Goal: Feedback & Contribution: Leave review/rating

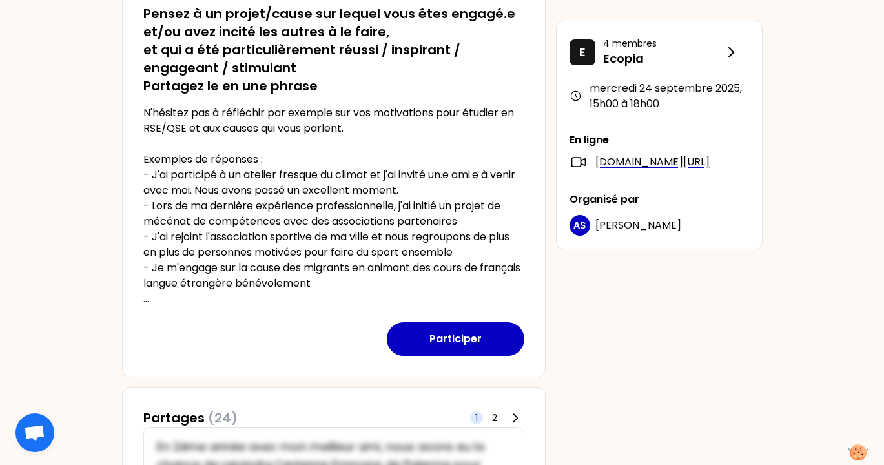
scroll to position [273, 0]
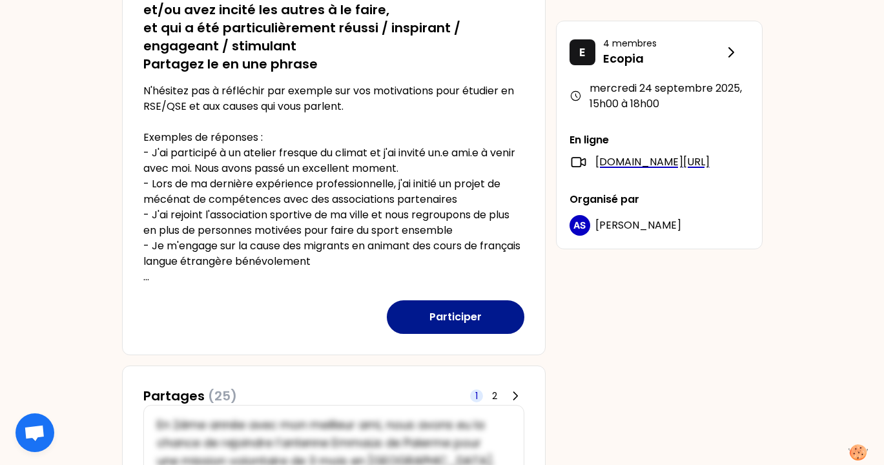
click at [464, 310] on button "Participer" at bounding box center [455, 317] width 137 height 34
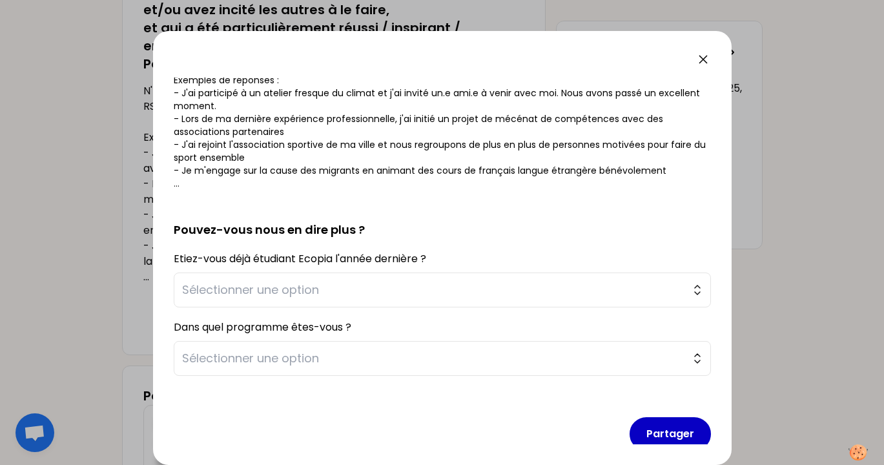
scroll to position [198, 0]
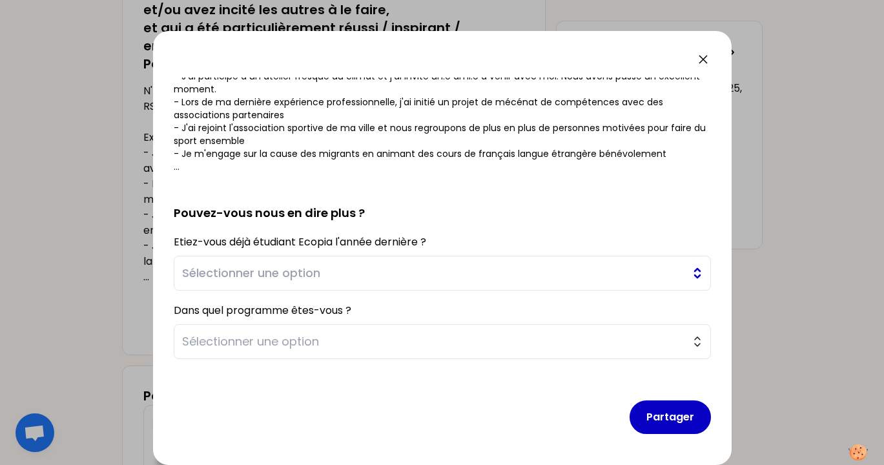
click at [500, 267] on span "Sélectionner une option" at bounding box center [433, 273] width 502 height 18
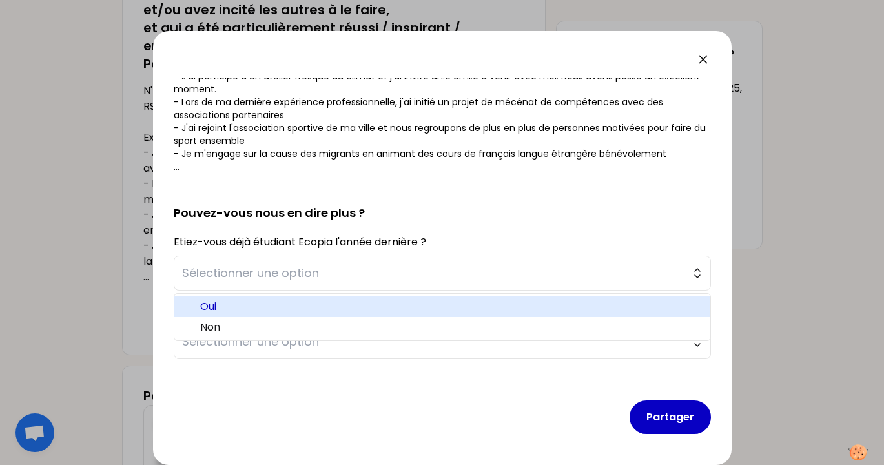
click at [434, 302] on span "Oui" at bounding box center [450, 306] width 500 height 15
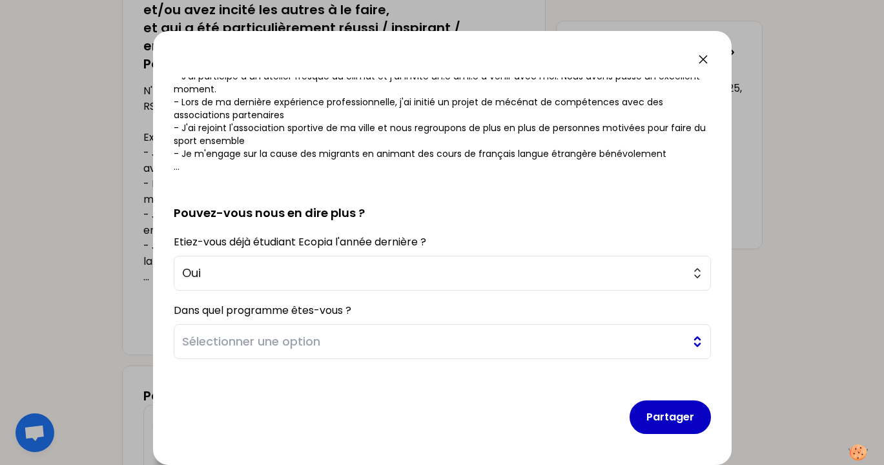
click at [362, 346] on span "Sélectionner une option" at bounding box center [433, 341] width 502 height 18
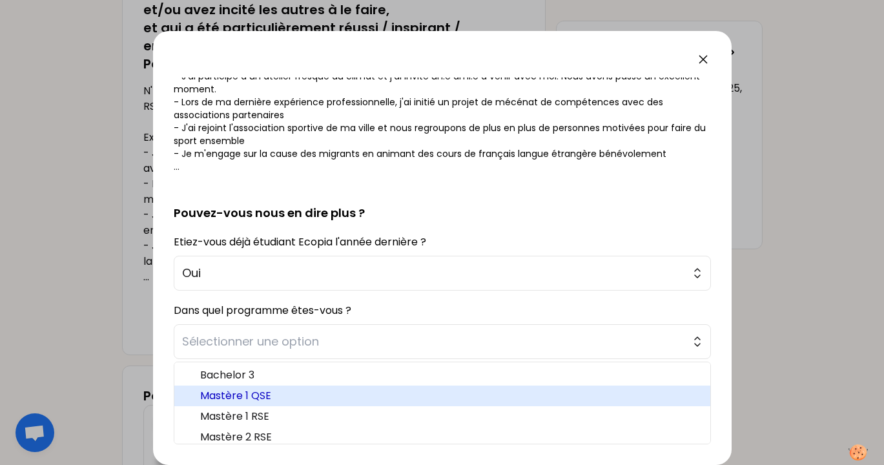
scroll to position [6, 0]
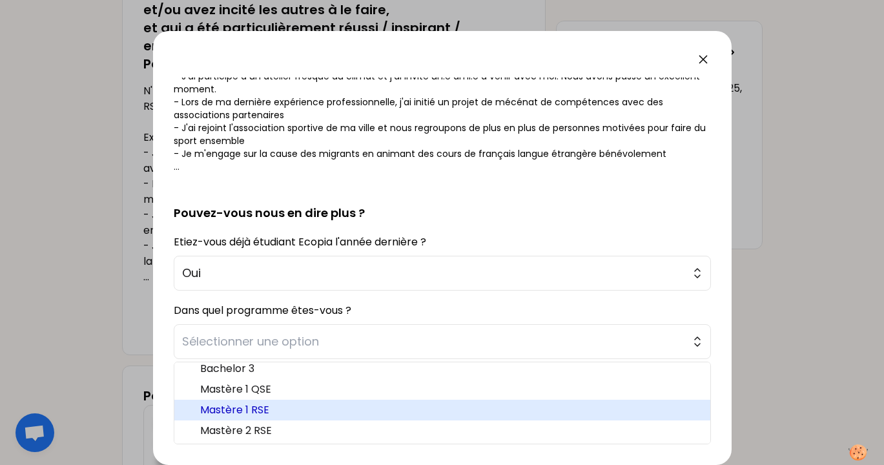
click at [350, 405] on span "Mastère 1 RSE" at bounding box center [450, 409] width 500 height 15
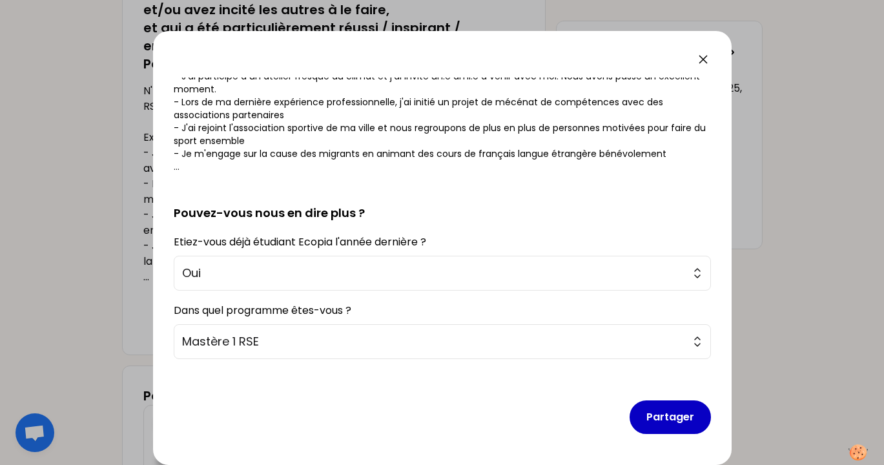
click at [451, 174] on form "sauvegardé Pensez à un projet/cause sur lequel vous êtes engagé.e et/ou avez in…" at bounding box center [442, 162] width 537 height 564
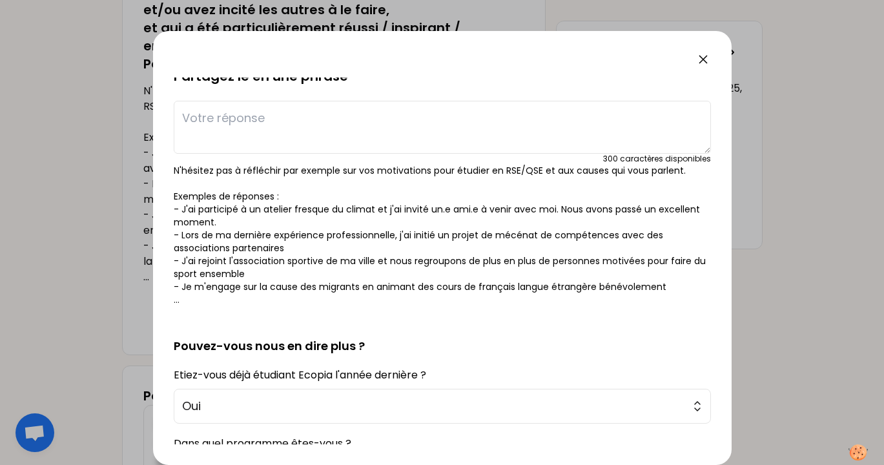
scroll to position [0, 0]
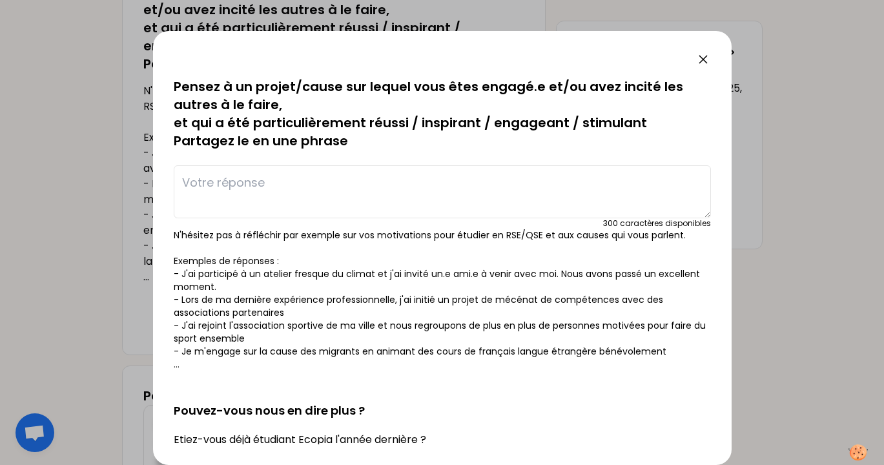
click at [341, 198] on textarea at bounding box center [442, 191] width 537 height 53
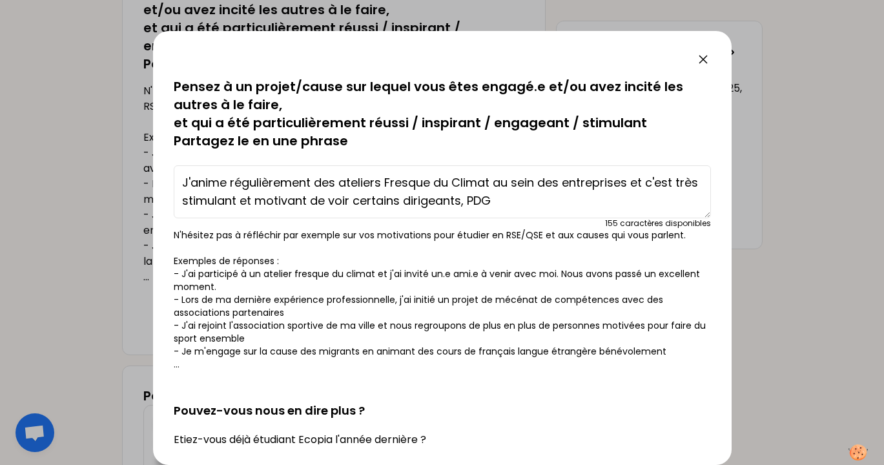
click at [244, 201] on textarea "J'anime régulièrement des ateliers Fresque du Climat au sein des entreprises et…" at bounding box center [442, 191] width 537 height 53
click at [496, 199] on textarea "J'anime régulièrement des ateliers Fresque du Climat au sein des entreprises et…" at bounding box center [442, 191] width 537 height 53
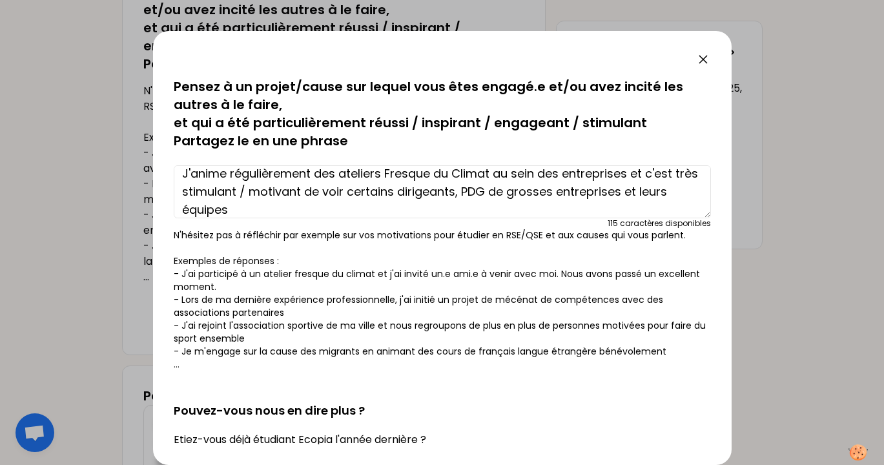
click at [621, 192] on textarea "J'anime régulièrement des ateliers Fresque du Climat au sein des entreprises et…" at bounding box center [442, 191] width 537 height 53
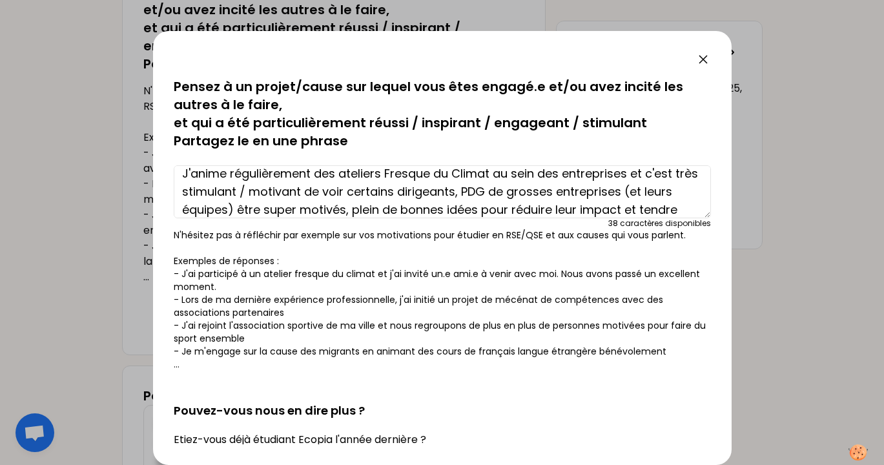
type textarea "J'anime régulièrement des ateliers Fresque du Climat au sein des entreprises et…"
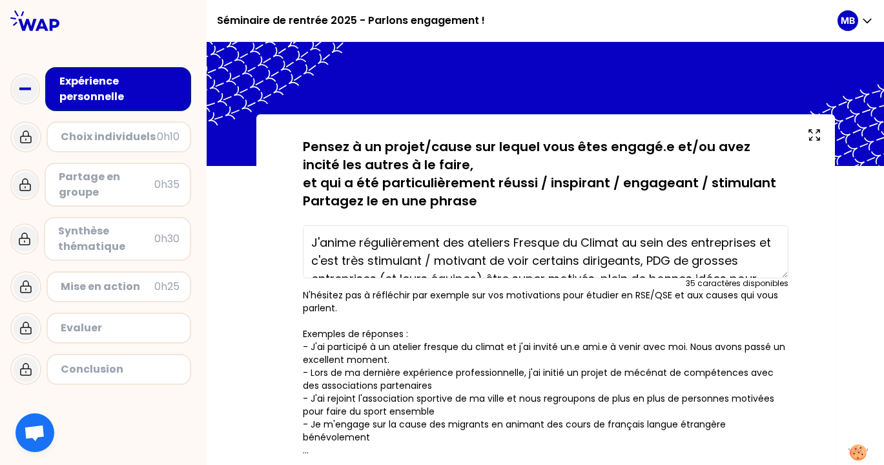
scroll to position [36, 0]
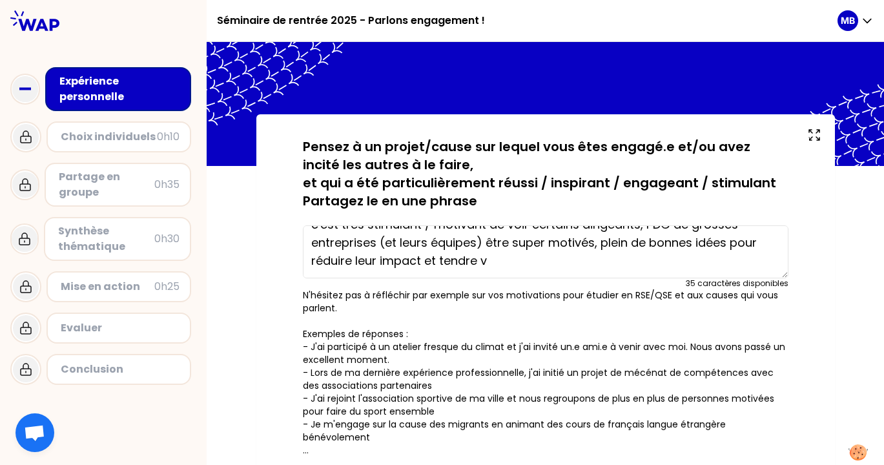
click at [567, 275] on textarea "J'anime régulièrement des ateliers Fresque du Climat au sein des entreprises et…" at bounding box center [545, 251] width 485 height 53
type textarea "J'anime régulièrement des ateliers Fresque du Climat au sein des entreprises et…"
click at [620, 309] on p "N'hésitez pas à réfléchir par exemple sur vos motivations pour étudier en RSE/Q…" at bounding box center [545, 373] width 485 height 168
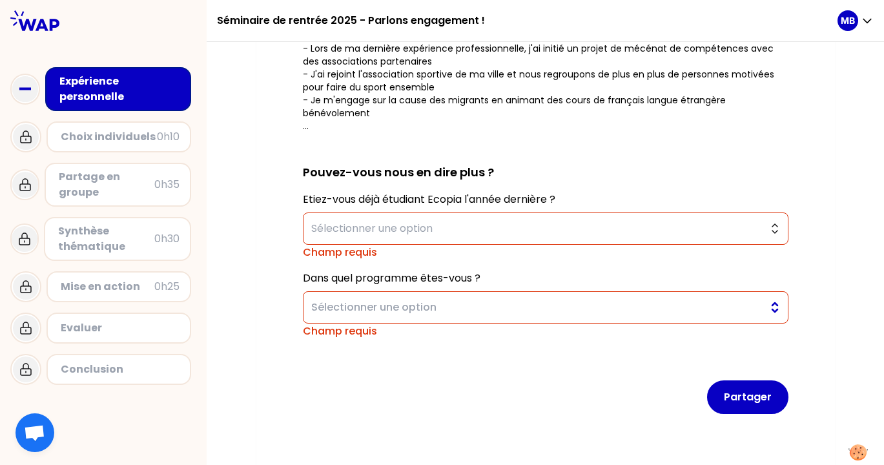
scroll to position [350, 0]
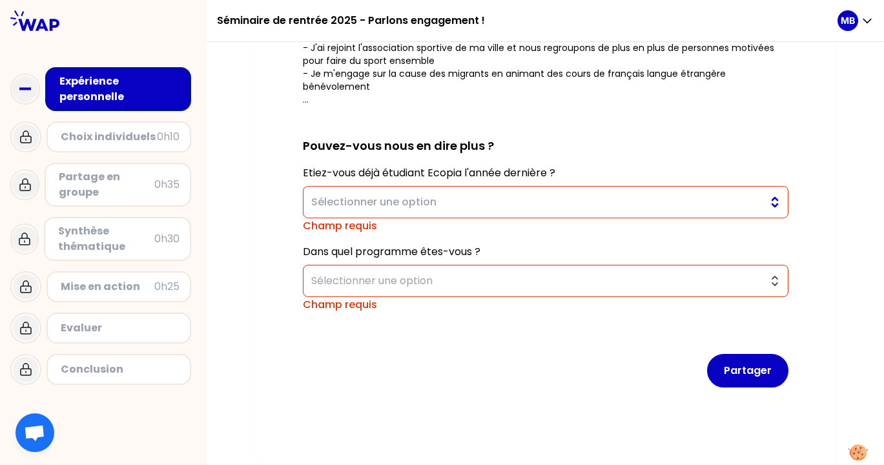
click at [662, 210] on button "Sélectionner une option" at bounding box center [545, 202] width 485 height 32
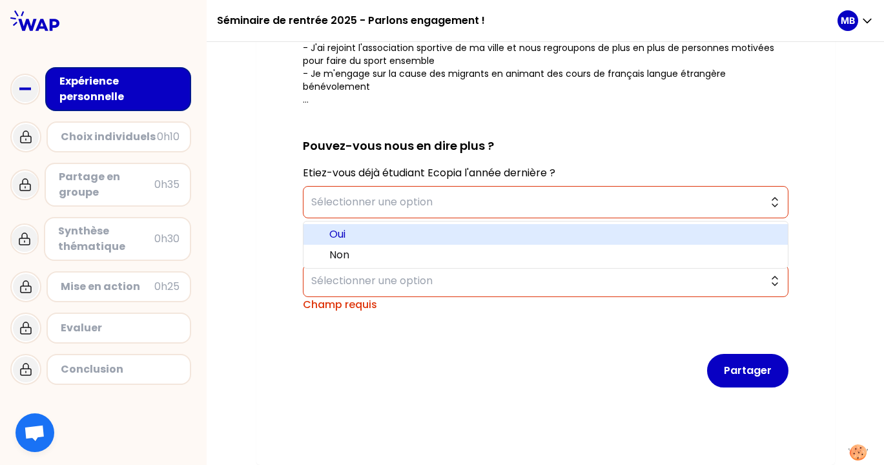
click at [622, 237] on span "Oui" at bounding box center [553, 234] width 448 height 15
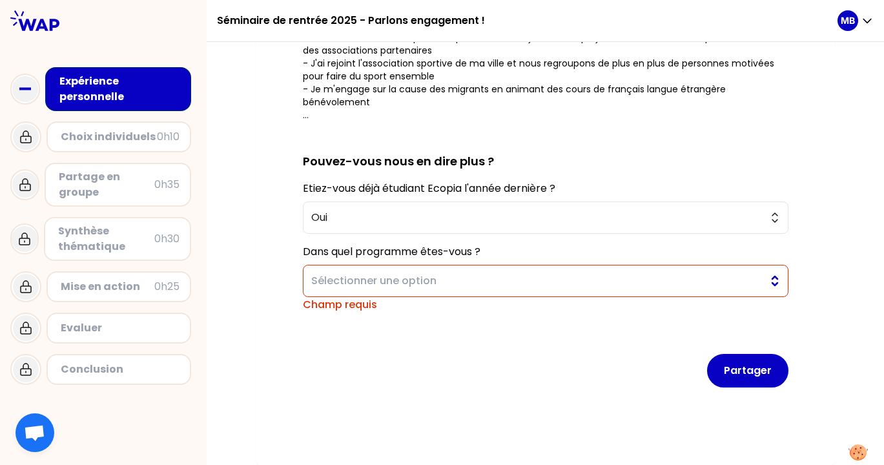
click at [545, 281] on span "Sélectionner une option" at bounding box center [536, 280] width 451 height 15
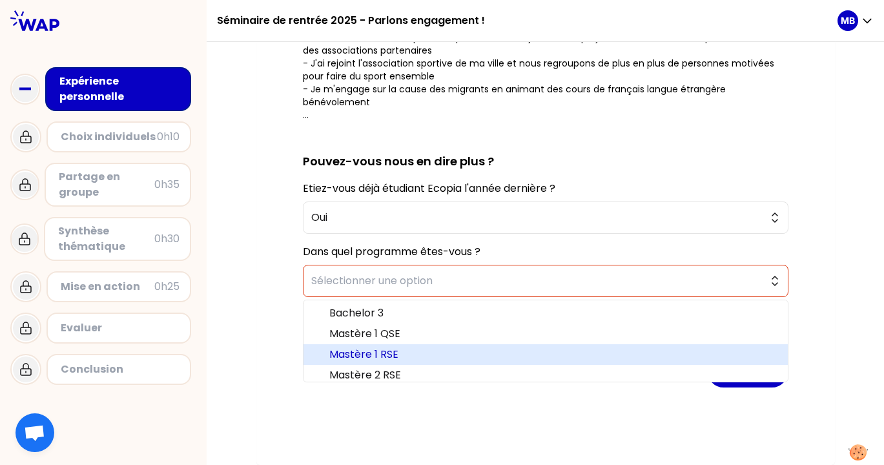
click at [512, 349] on span "Mastère 1 RSE" at bounding box center [553, 354] width 448 height 15
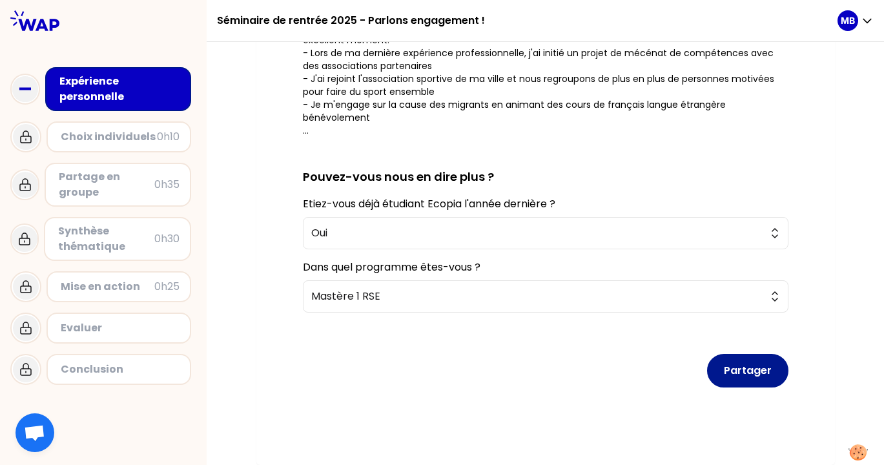
click at [736, 367] on button "Partager" at bounding box center [747, 371] width 81 height 34
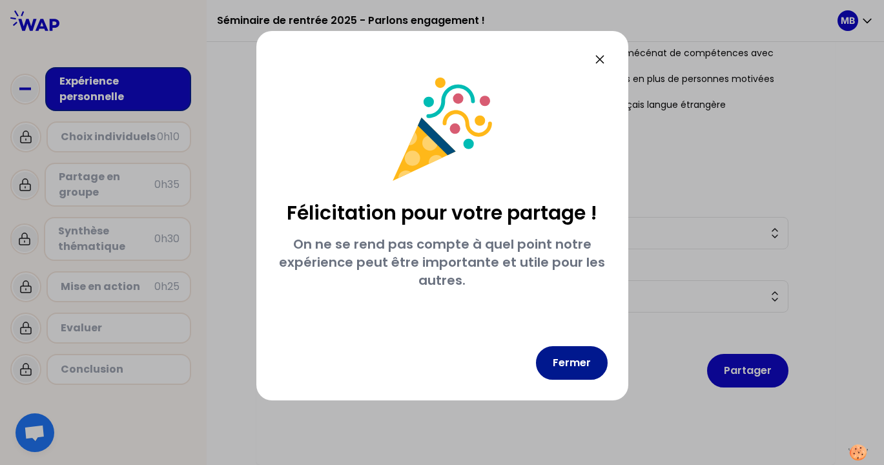
click at [585, 358] on button "Fermer" at bounding box center [572, 363] width 72 height 34
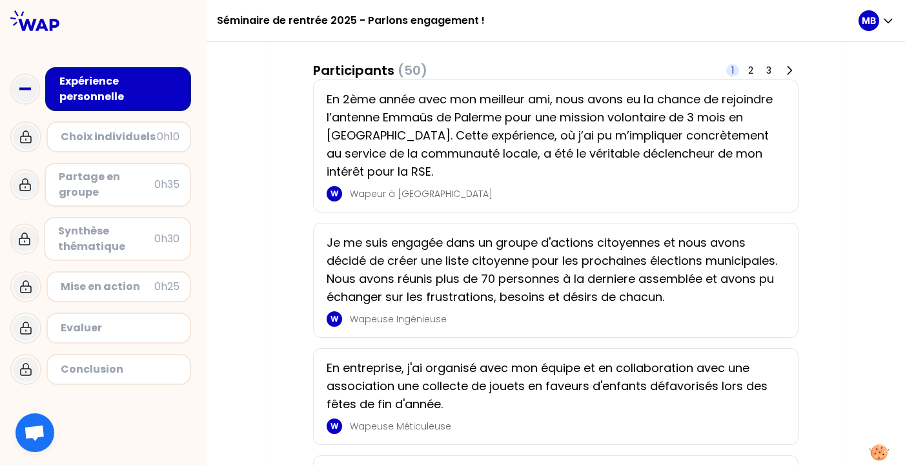
scroll to position [229, 0]
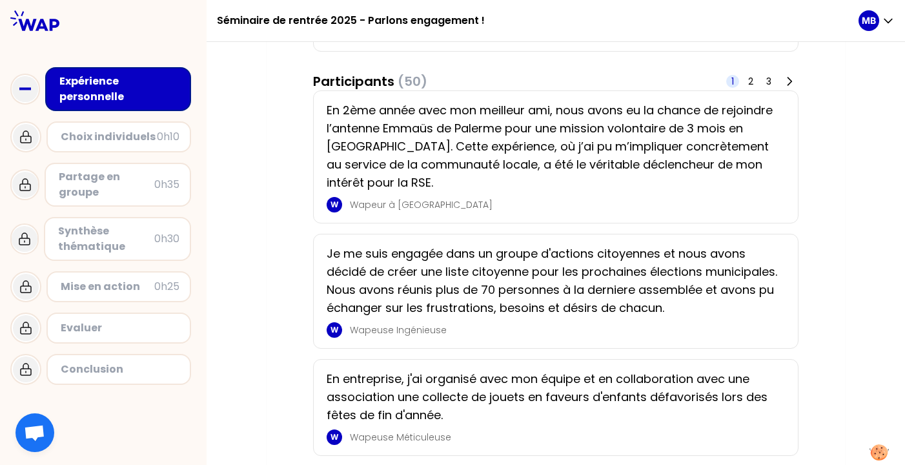
click at [105, 134] on div "Choix individuels" at bounding box center [109, 136] width 96 height 15
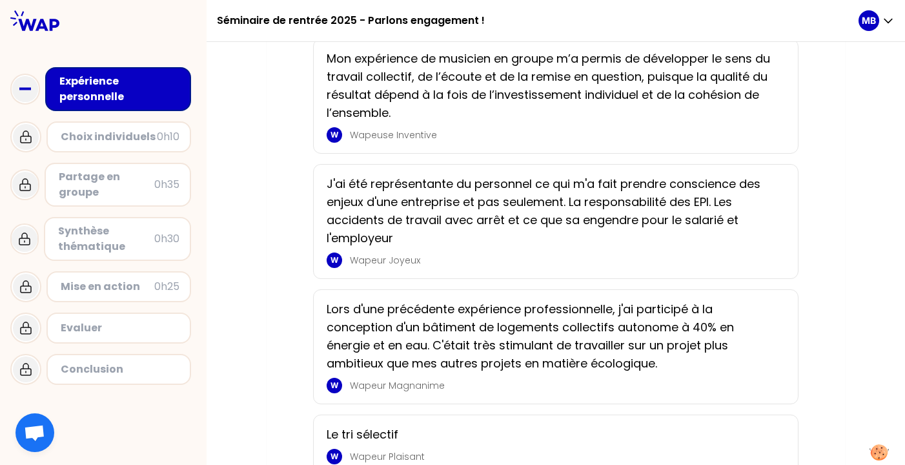
scroll to position [786, 0]
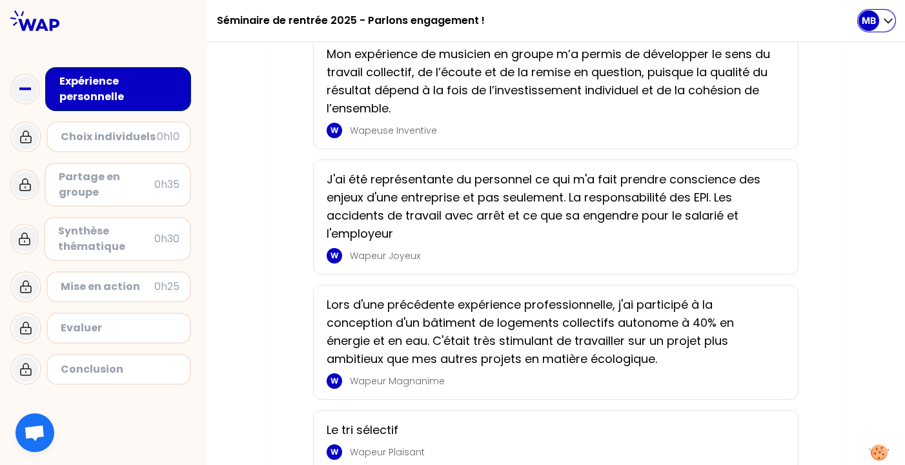
click at [883, 25] on icon "button" at bounding box center [888, 20] width 13 height 13
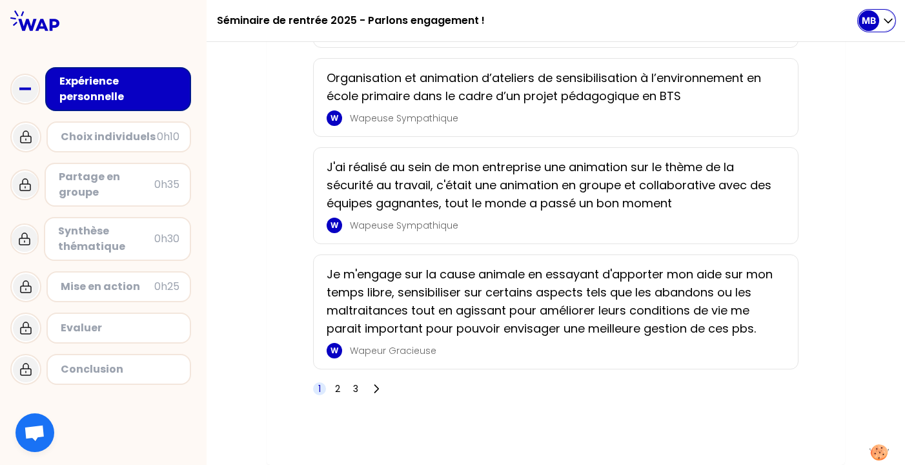
scroll to position [2227, 0]
click at [380, 385] on icon at bounding box center [376, 388] width 13 height 13
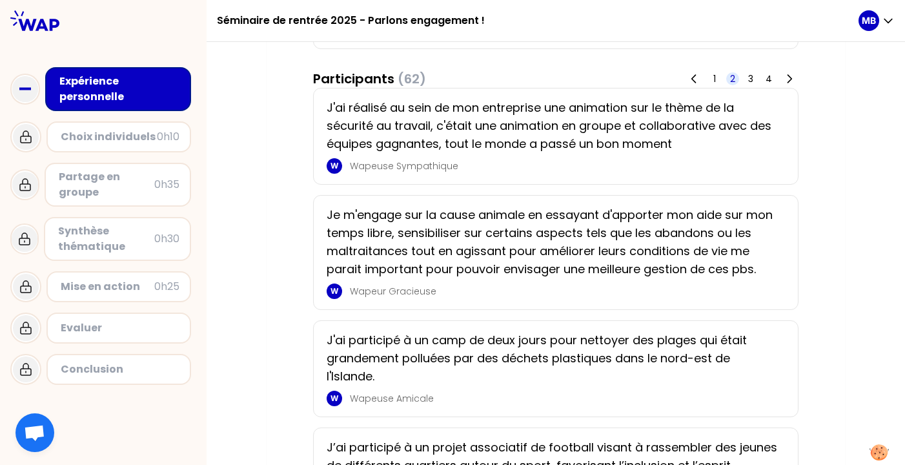
scroll to position [232, 0]
click at [791, 83] on icon at bounding box center [789, 78] width 13 height 13
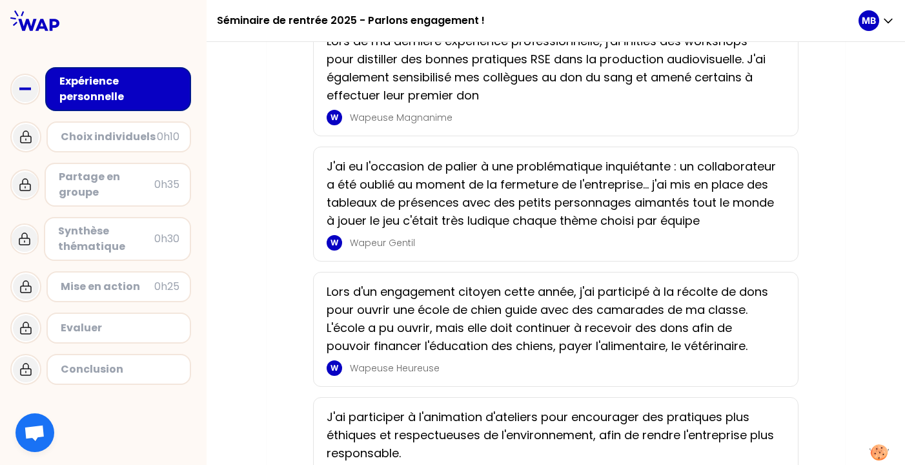
scroll to position [2138, 0]
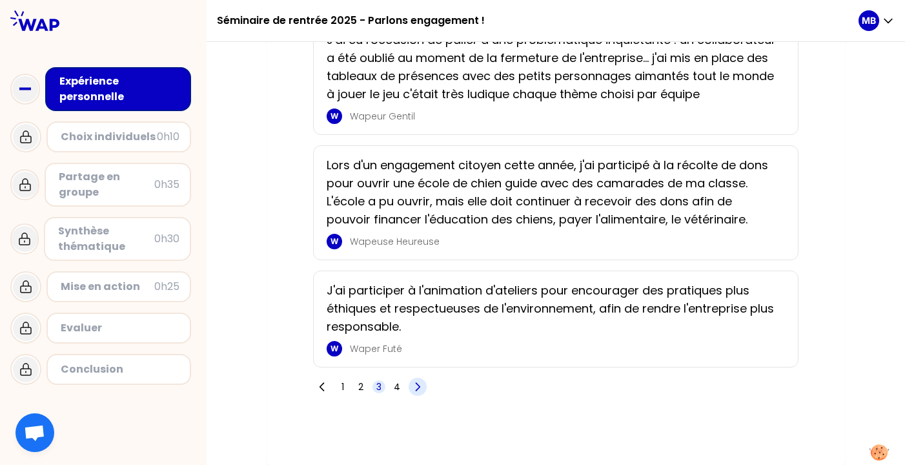
click at [420, 387] on icon at bounding box center [418, 387] width 4 height 8
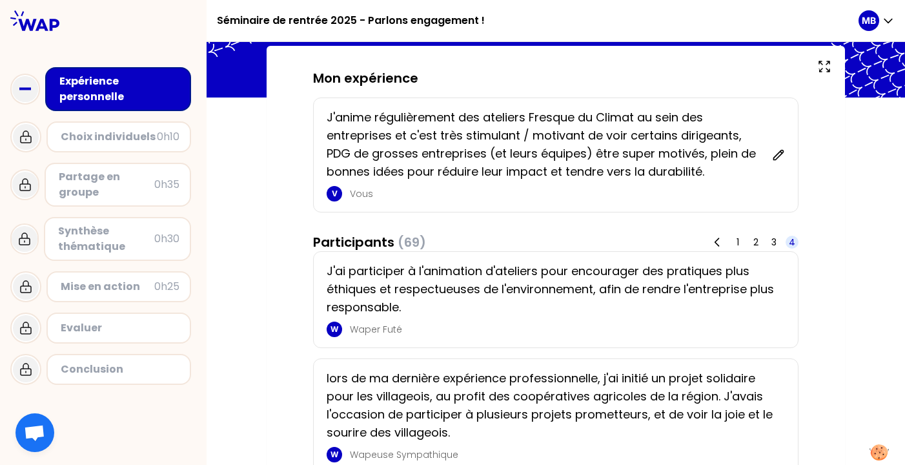
scroll to position [0, 0]
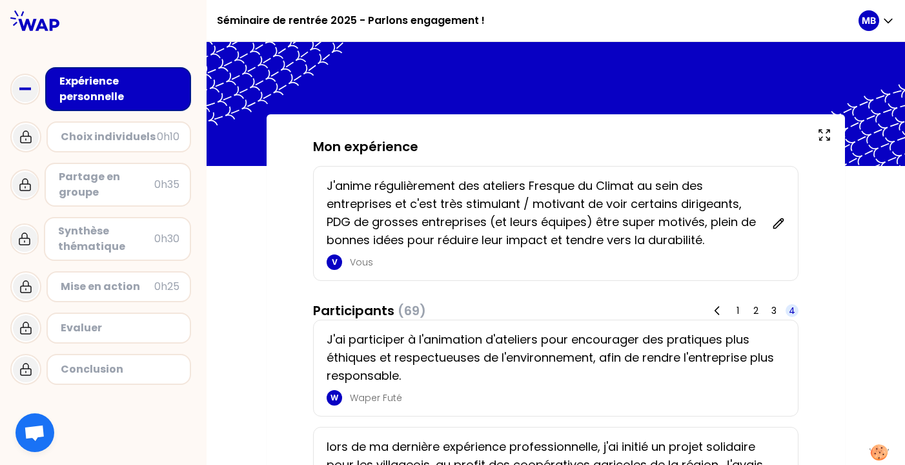
click at [744, 312] on div "1 2 3 4" at bounding box center [753, 310] width 90 height 18
click at [736, 311] on span "1" at bounding box center [737, 310] width 3 height 13
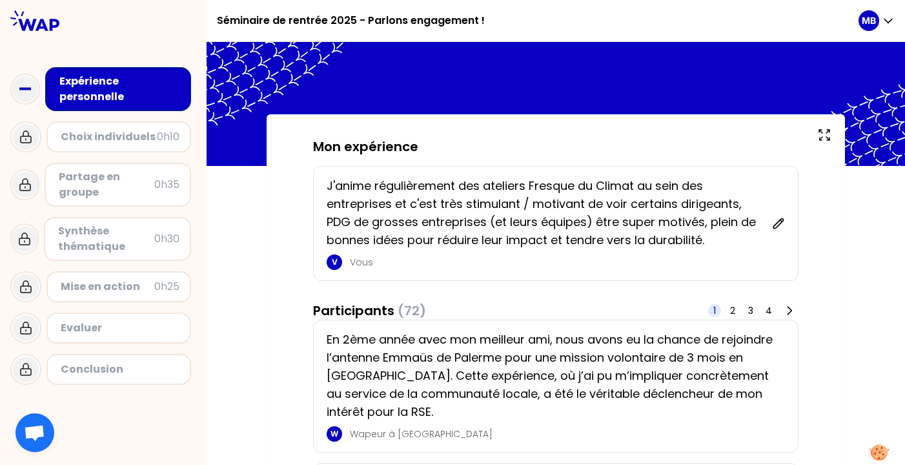
scroll to position [32, 0]
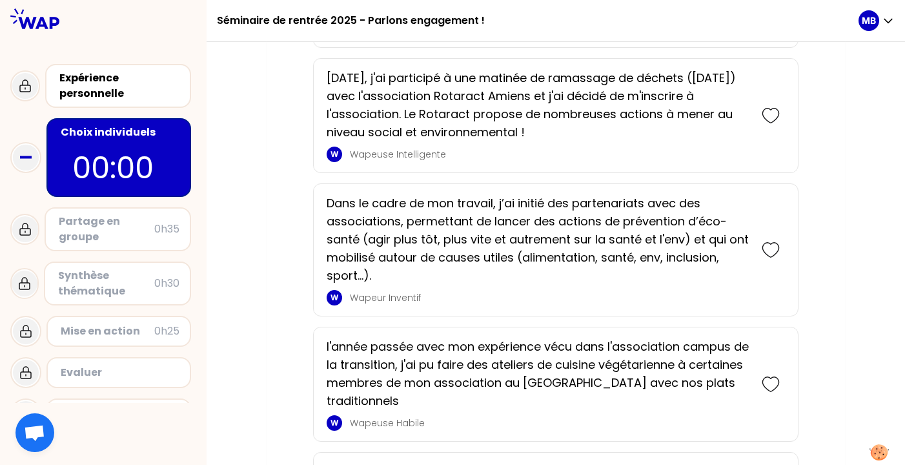
scroll to position [1940, 0]
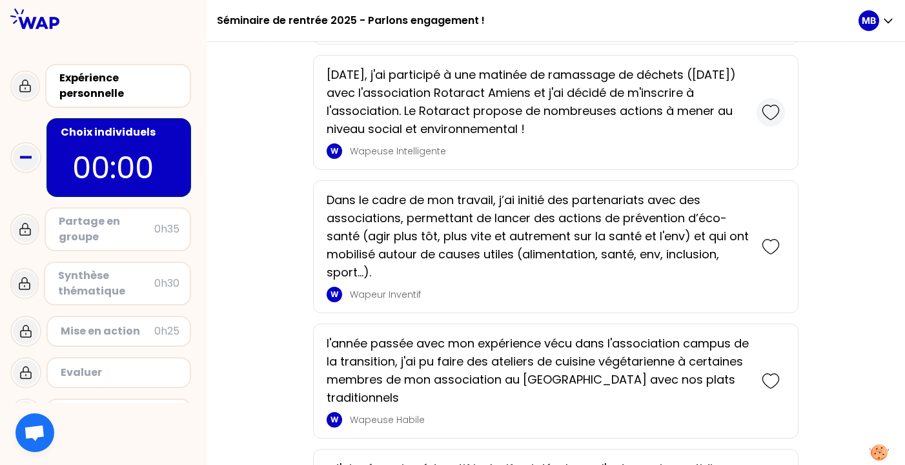
click at [774, 110] on icon at bounding box center [771, 112] width 18 height 18
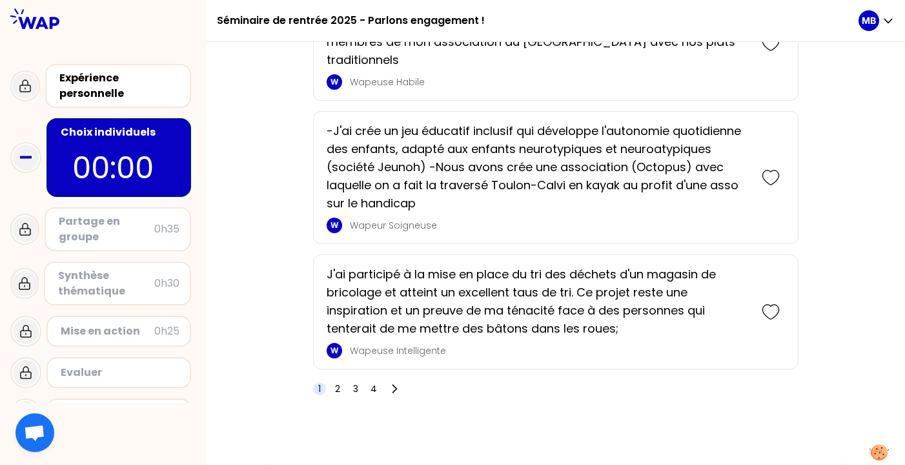
scroll to position [2361, 0]
click at [398, 389] on icon at bounding box center [394, 389] width 13 height 13
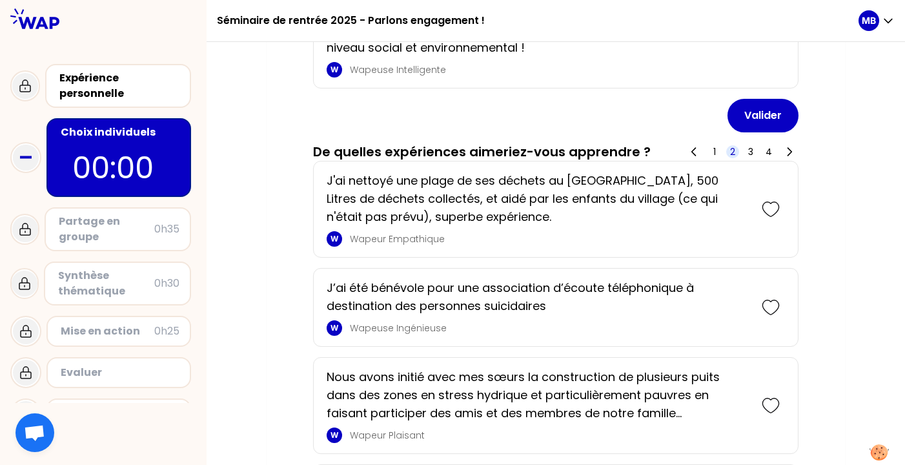
scroll to position [174, 0]
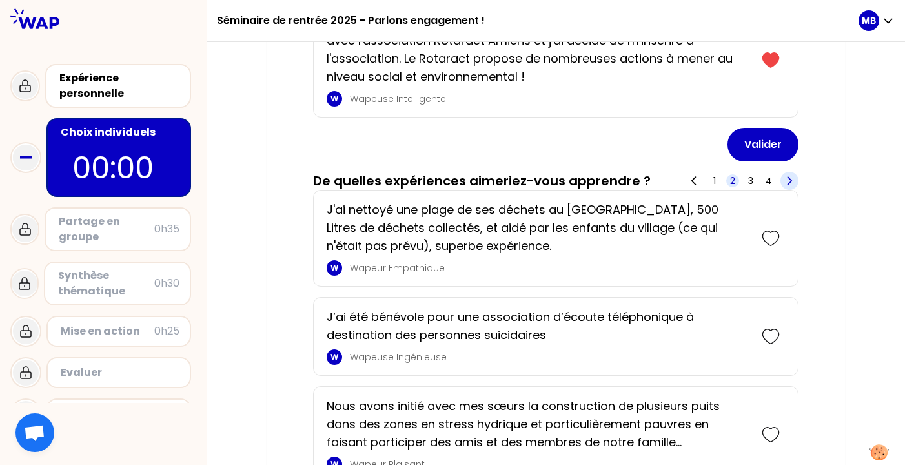
click at [789, 177] on icon at bounding box center [789, 180] width 13 height 13
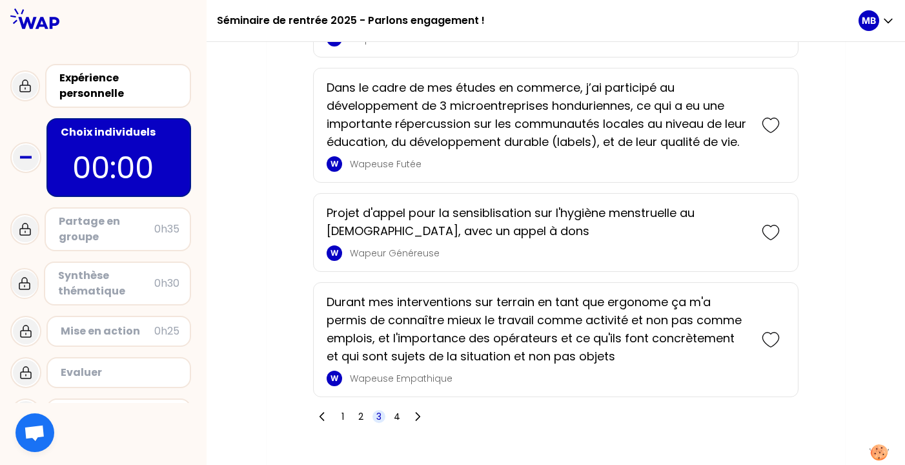
scroll to position [2242, 0]
click at [423, 419] on icon at bounding box center [417, 417] width 13 height 13
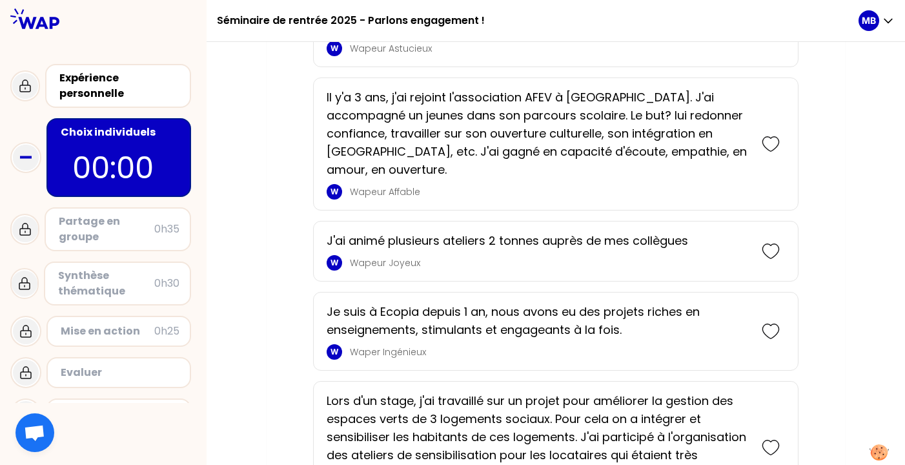
scroll to position [1880, 0]
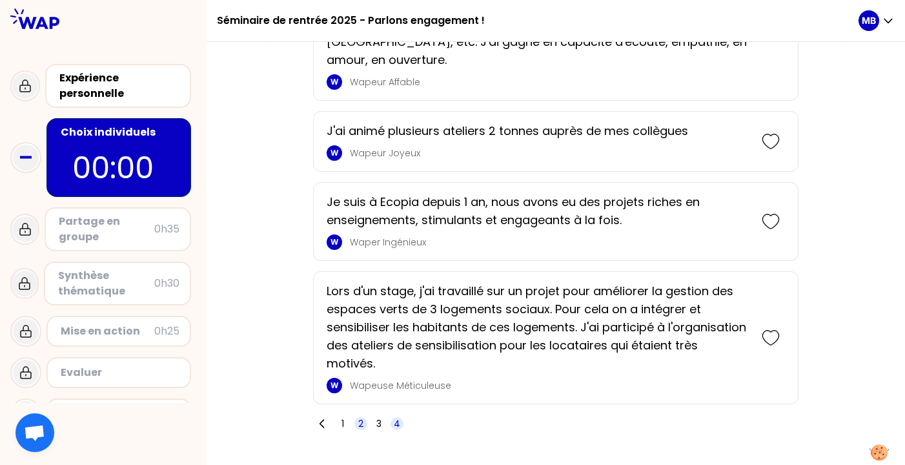
click at [360, 417] on span "2" at bounding box center [360, 423] width 5 height 13
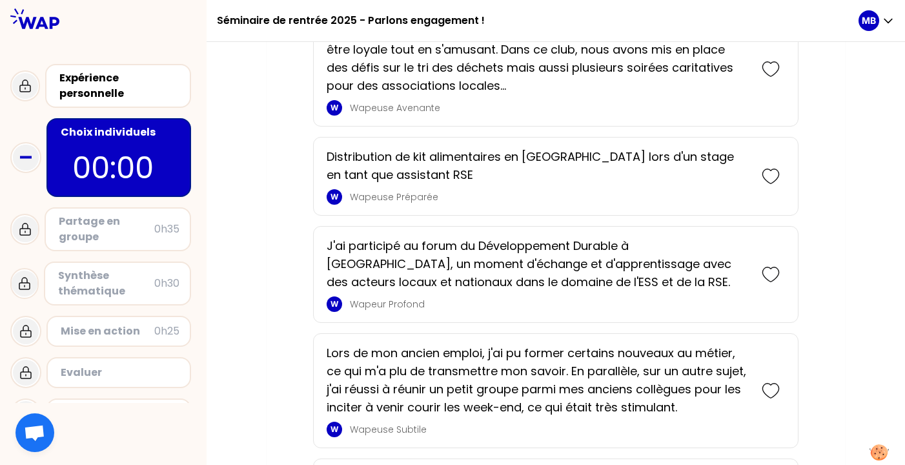
scroll to position [2254, 0]
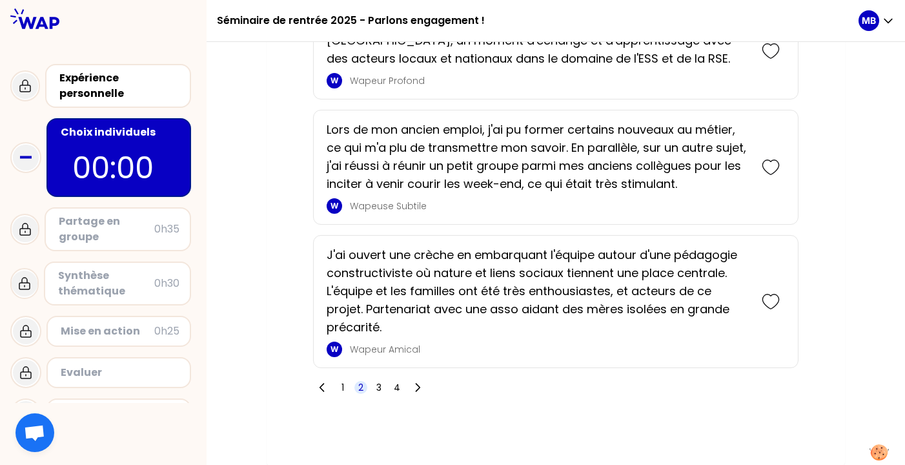
click at [391, 381] on div "1 2 3 4" at bounding box center [370, 387] width 114 height 18
click at [391, 388] on span "4" at bounding box center [396, 387] width 13 height 13
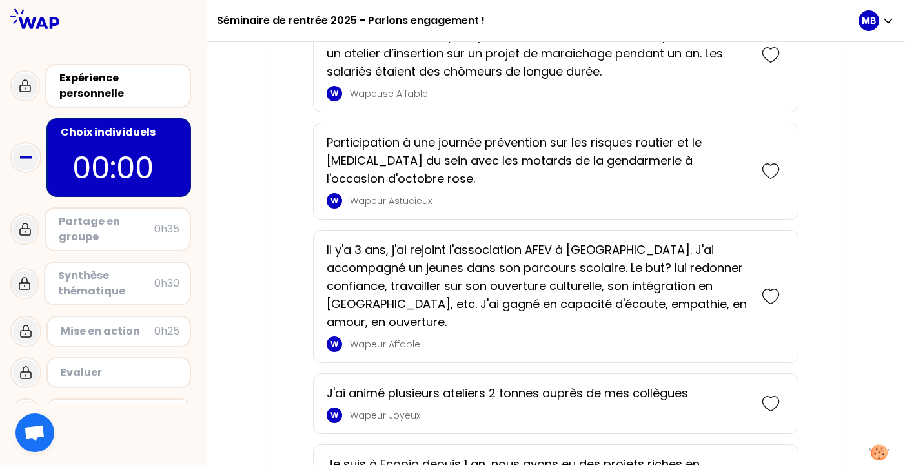
scroll to position [1969, 0]
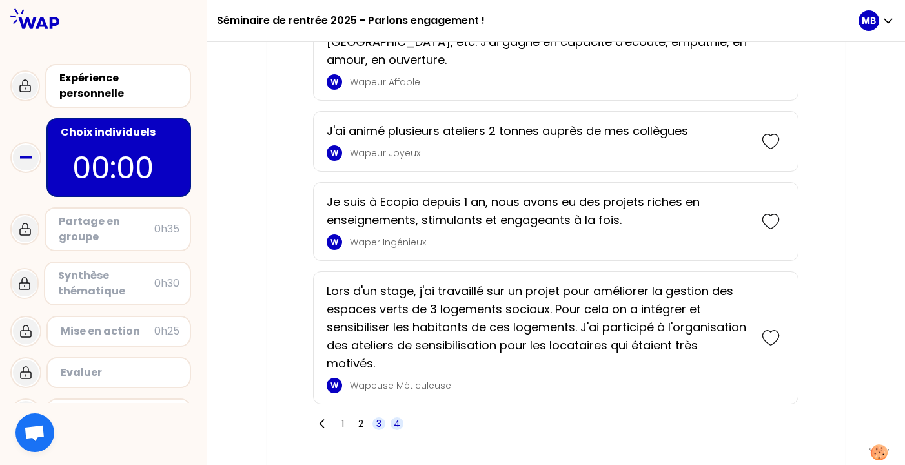
click at [376, 417] on span "3" at bounding box center [378, 423] width 13 height 13
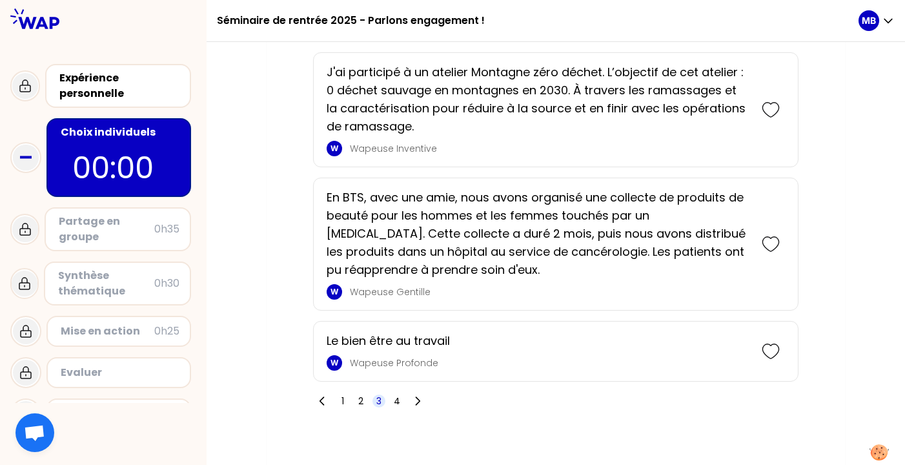
scroll to position [2309, 0]
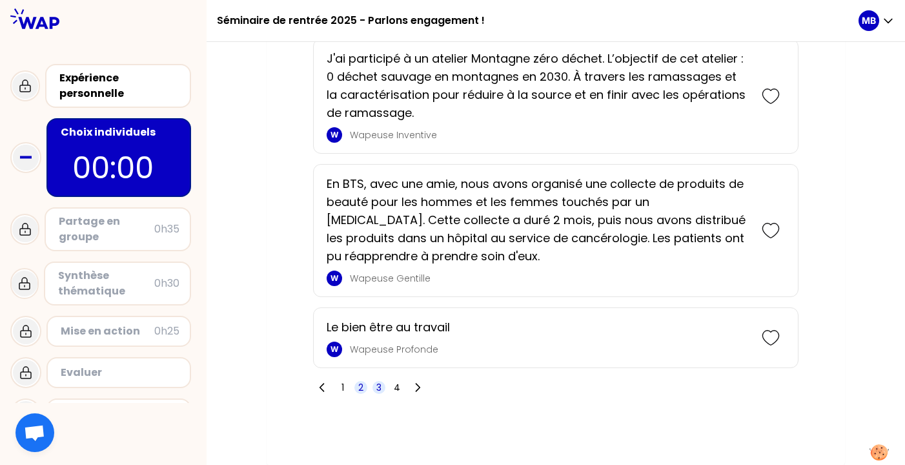
click at [358, 390] on span "2" at bounding box center [360, 387] width 5 height 13
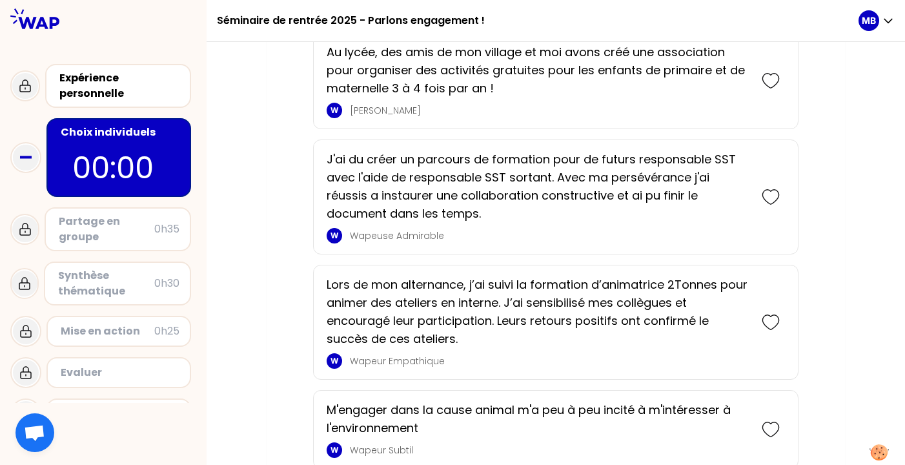
scroll to position [1351, 0]
click at [770, 323] on icon at bounding box center [771, 321] width 18 height 18
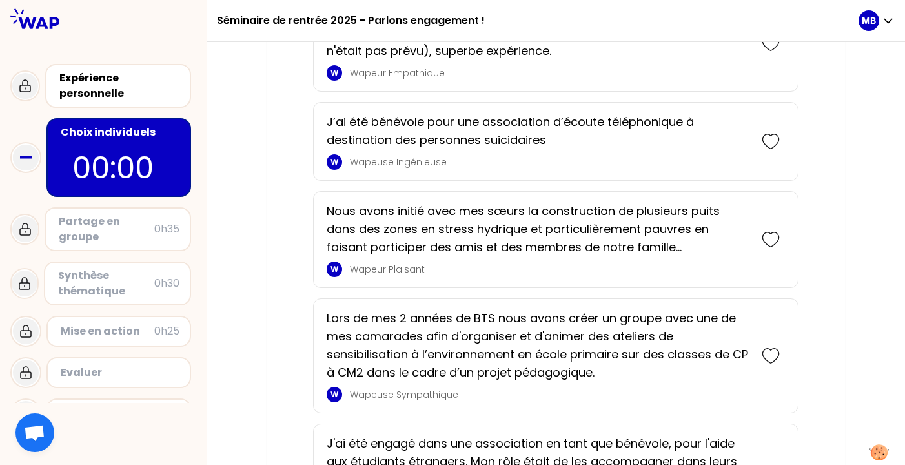
scroll to position [493, 0]
click at [772, 141] on icon at bounding box center [771, 142] width 18 height 18
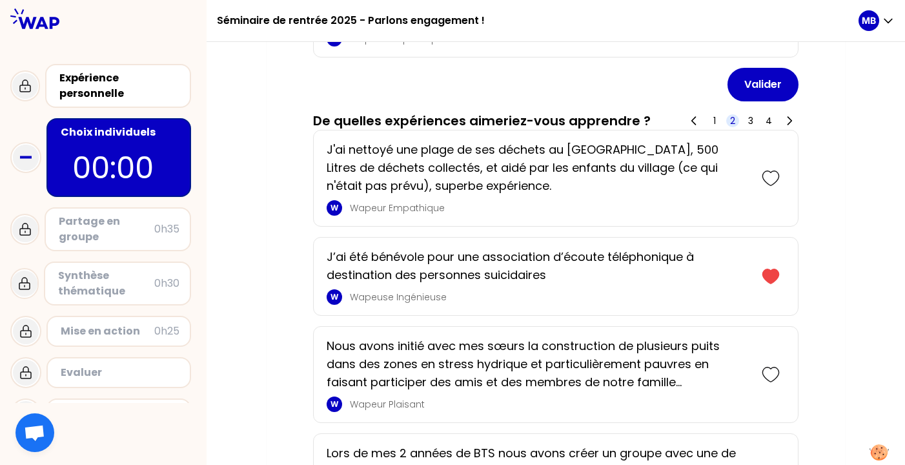
scroll to position [443, 0]
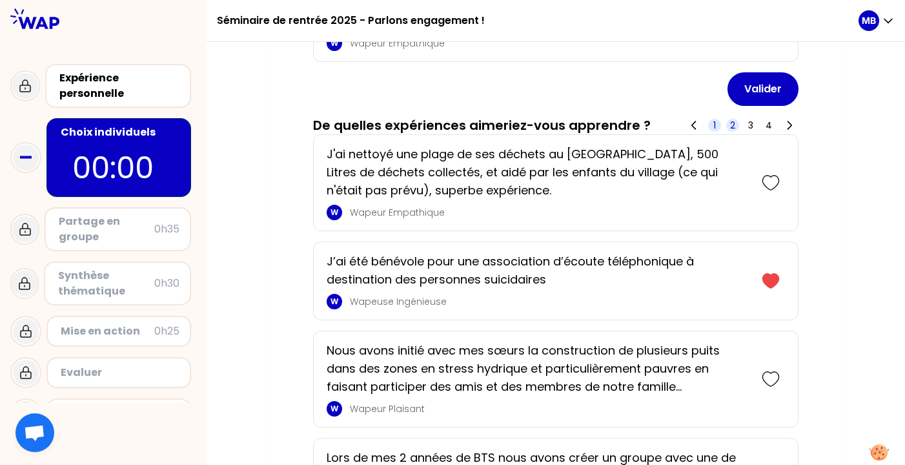
click at [716, 121] on span "1" at bounding box center [714, 125] width 13 height 13
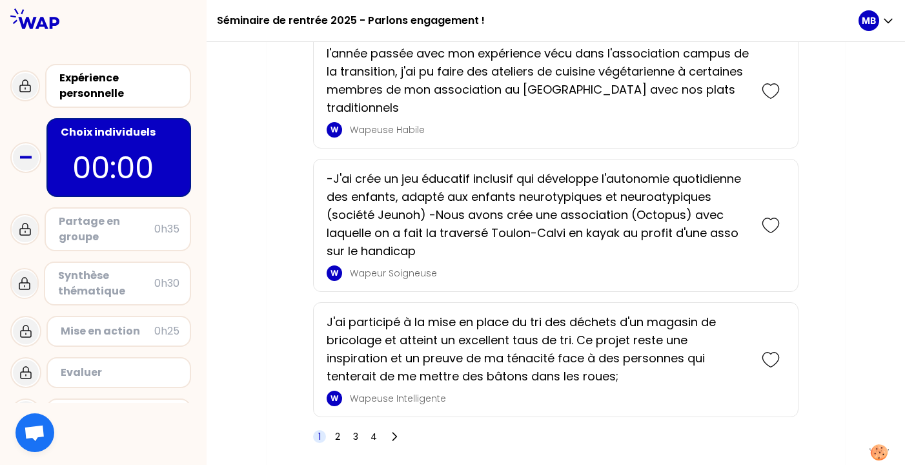
scroll to position [2576, 0]
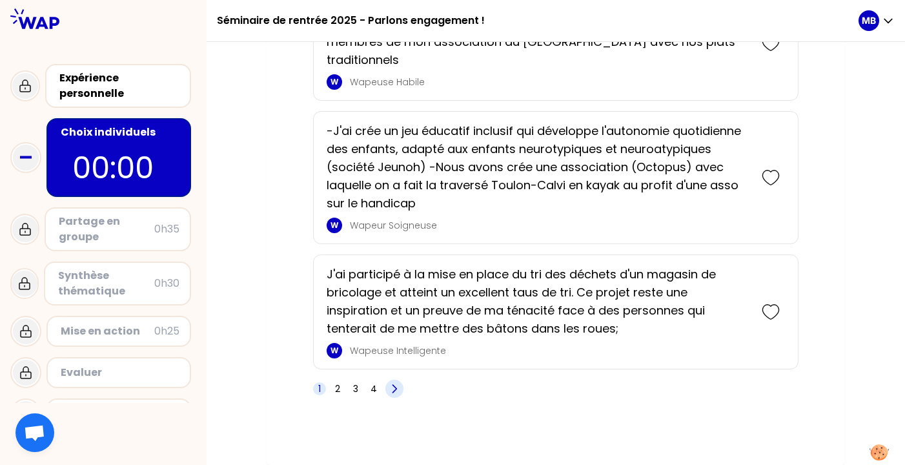
click at [394, 392] on icon at bounding box center [394, 388] width 13 height 13
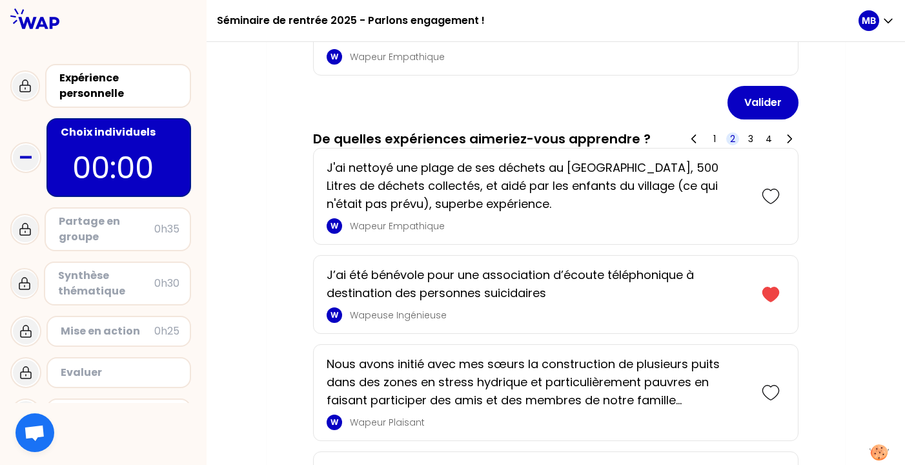
scroll to position [429, 0]
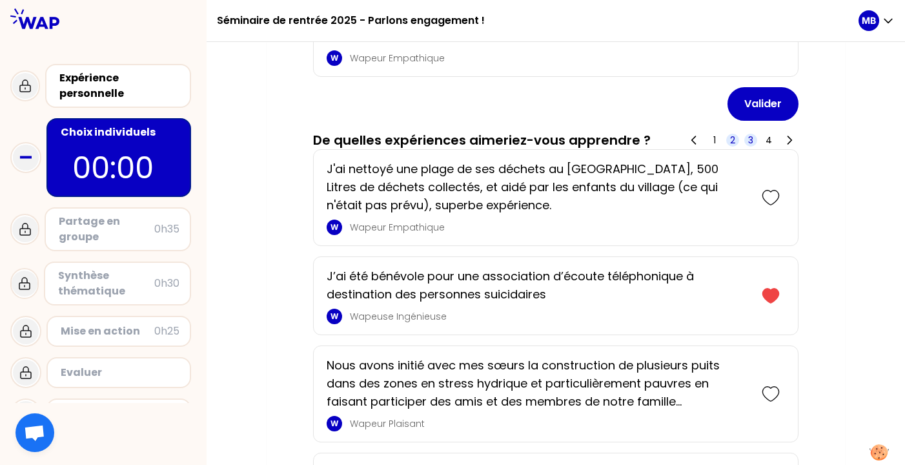
click at [751, 139] on span "3" at bounding box center [750, 140] width 5 height 13
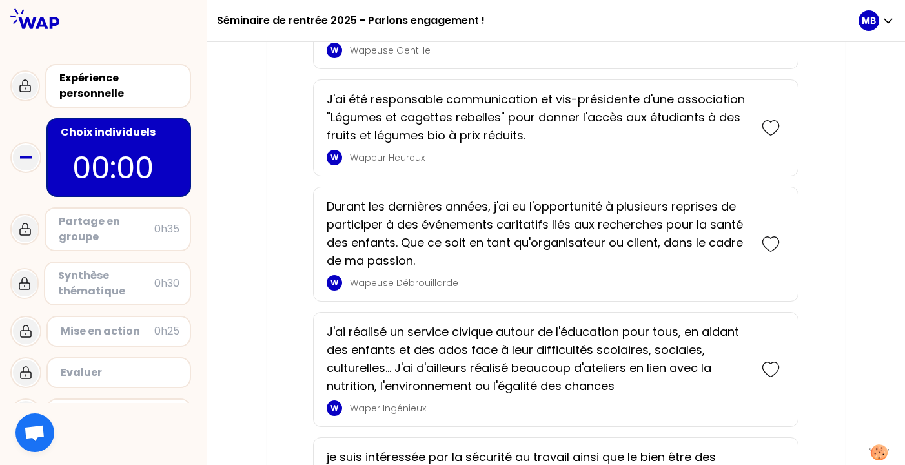
scroll to position [1785, 0]
click at [771, 128] on icon at bounding box center [771, 128] width 18 height 18
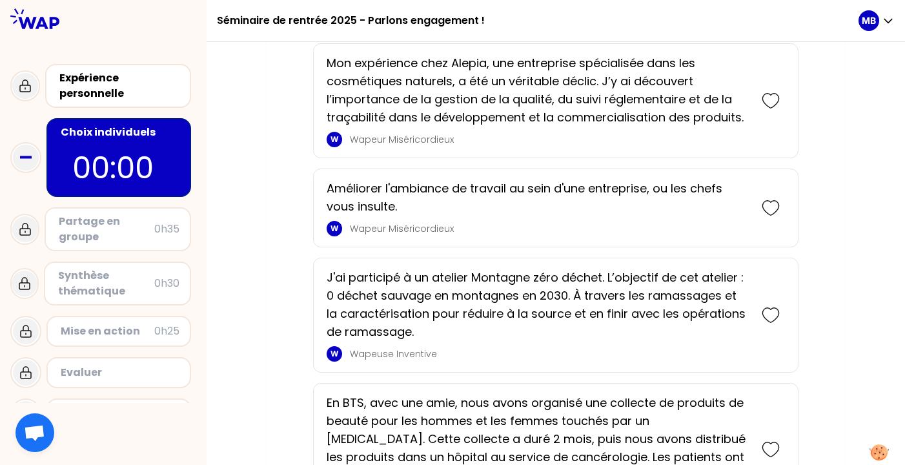
scroll to position [2648, 0]
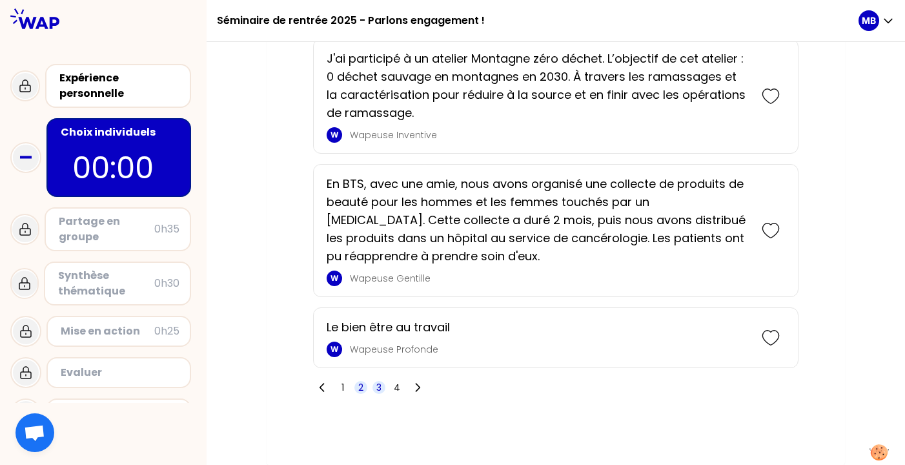
click at [361, 389] on span "2" at bounding box center [360, 387] width 5 height 13
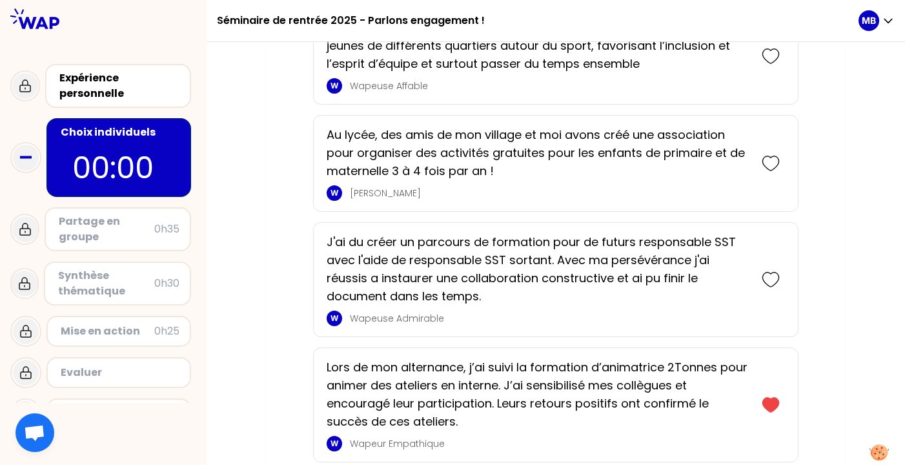
scroll to position [1588, 0]
click at [771, 405] on icon at bounding box center [770, 405] width 16 height 14
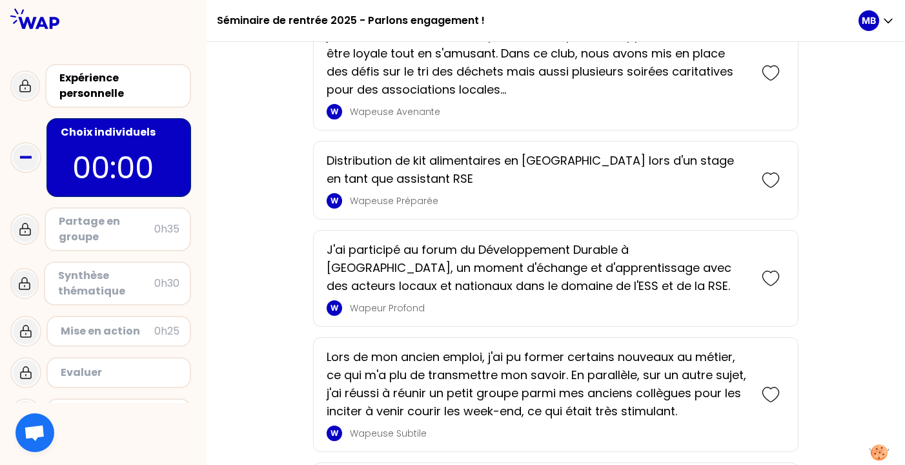
scroll to position [2451, 0]
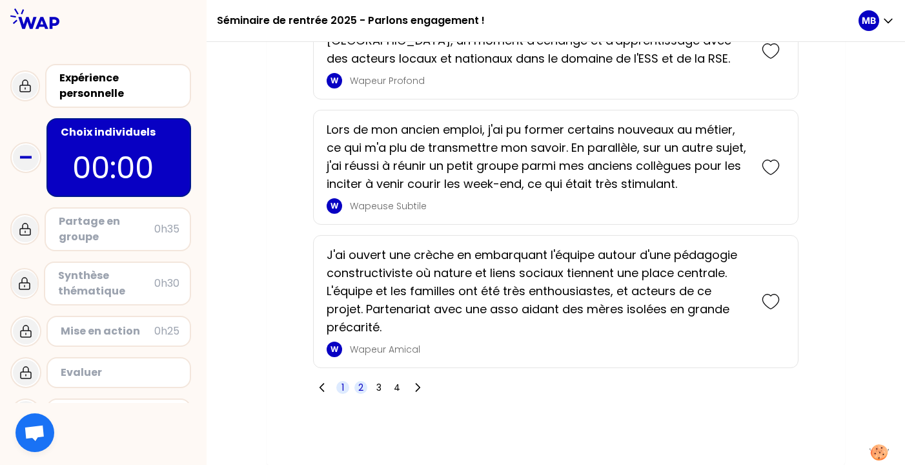
click at [338, 385] on span "1" at bounding box center [342, 387] width 13 height 13
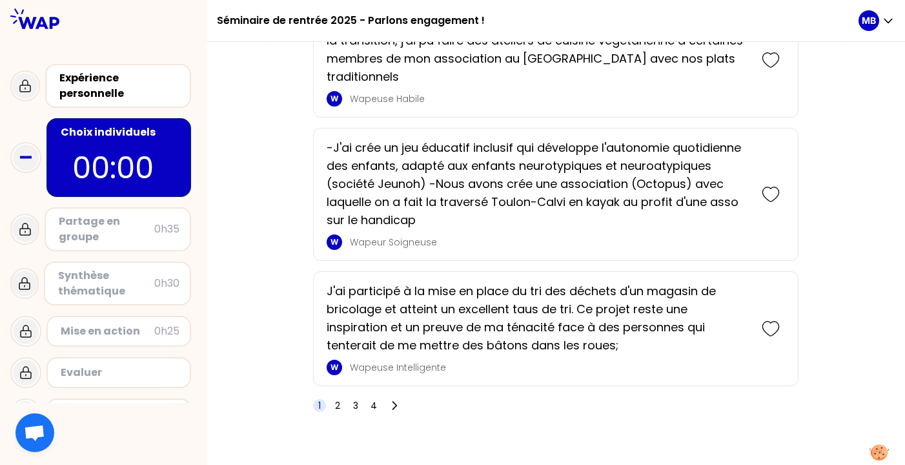
click at [133, 233] on div "Partage en groupe" at bounding box center [107, 229] width 96 height 31
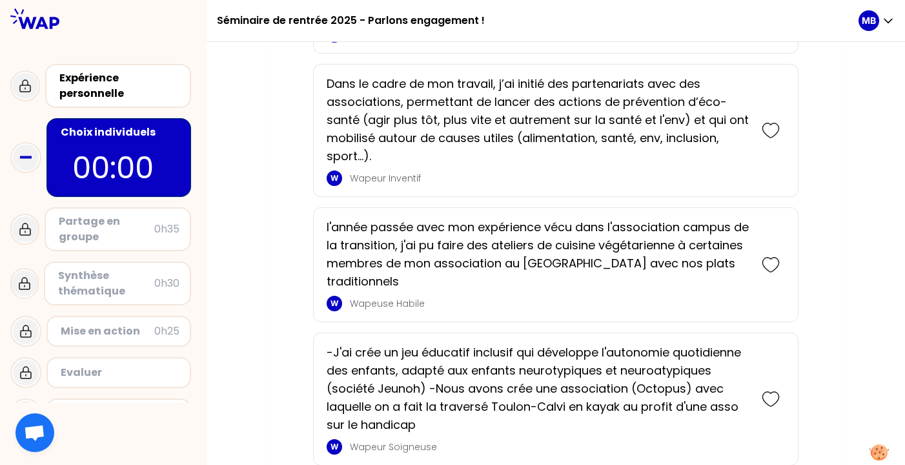
scroll to position [2558, 0]
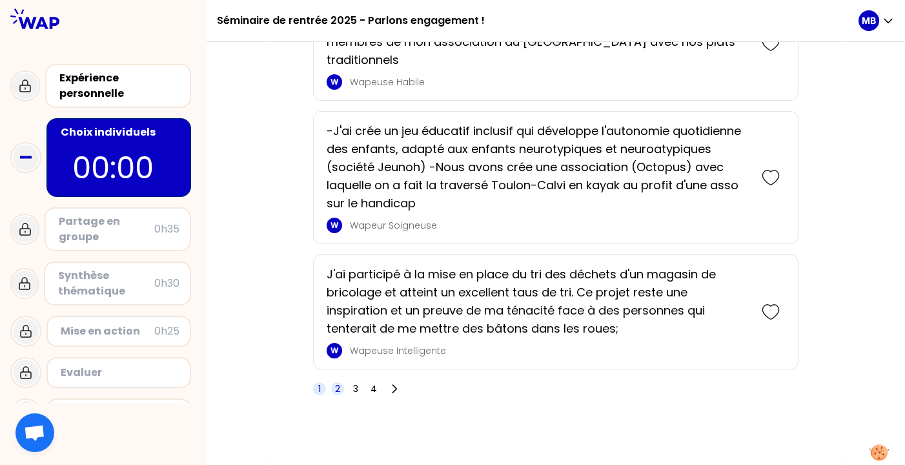
click at [335, 388] on span "2" at bounding box center [337, 388] width 5 height 13
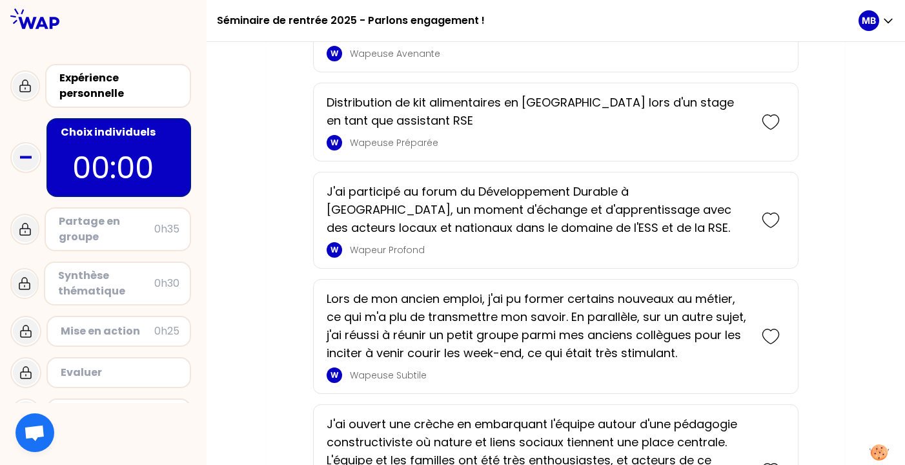
scroll to position [2451, 0]
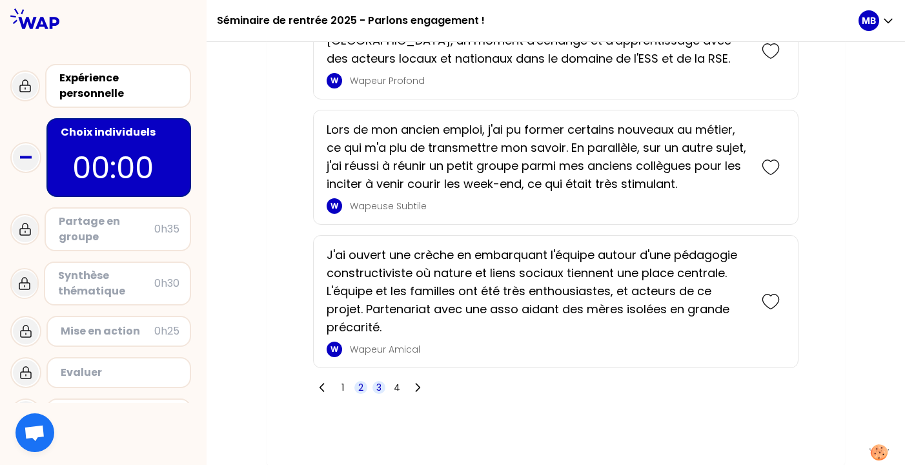
click at [383, 390] on span "3" at bounding box center [378, 387] width 13 height 13
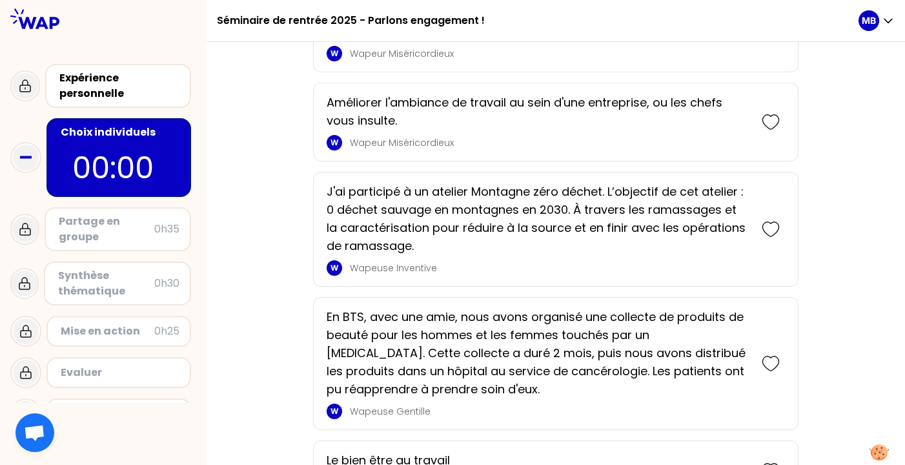
scroll to position [2523, 0]
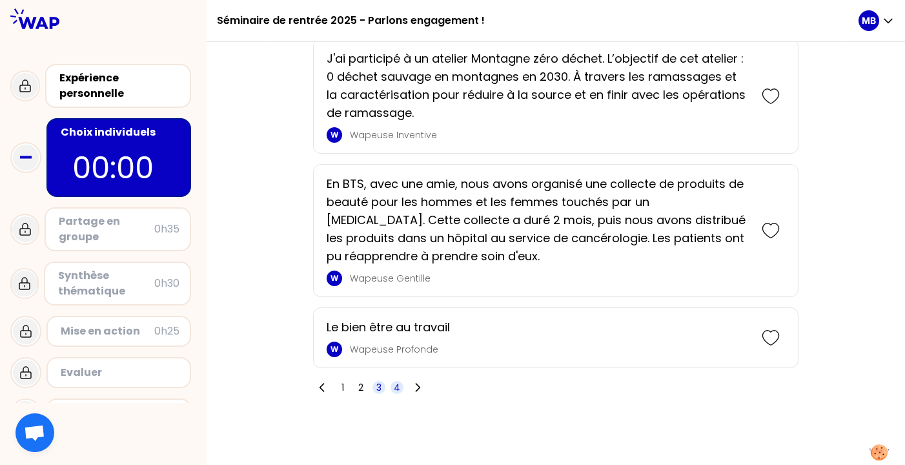
click at [400, 389] on span "4" at bounding box center [397, 387] width 6 height 13
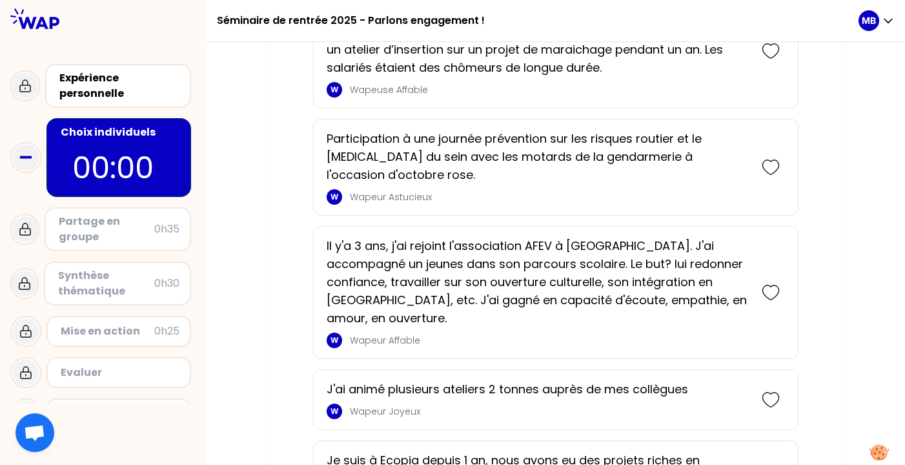
scroll to position [2085, 0]
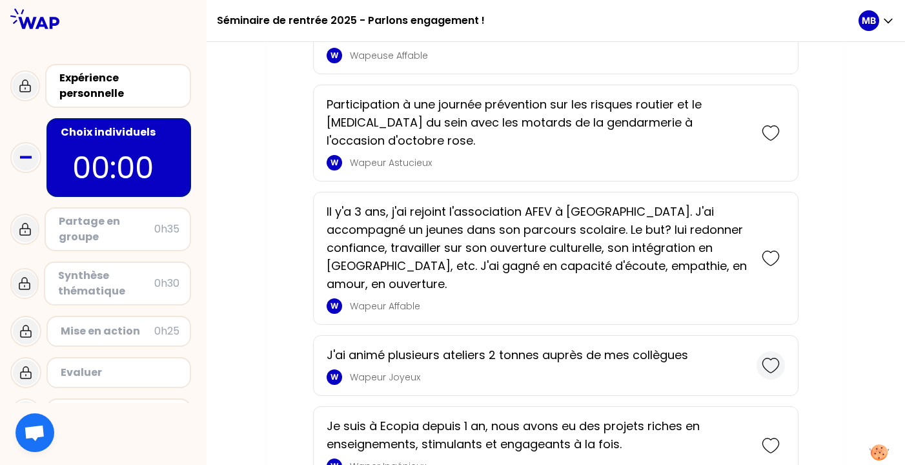
click at [774, 356] on icon at bounding box center [771, 365] width 18 height 18
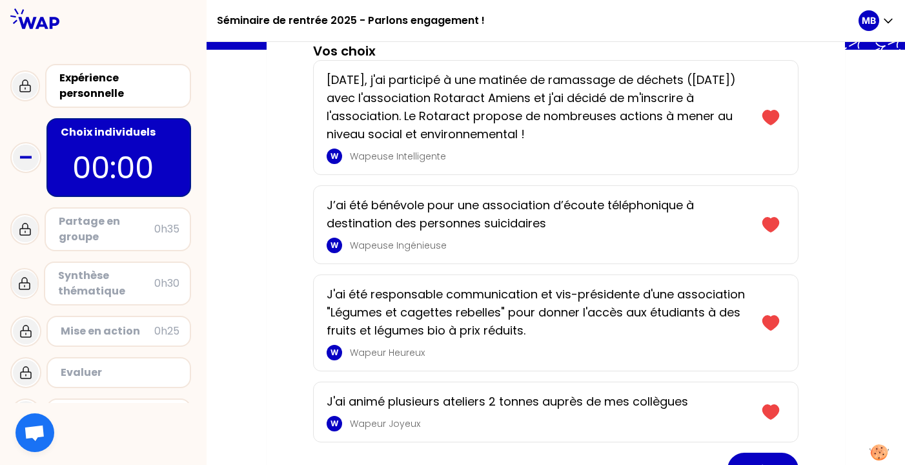
scroll to position [177, 0]
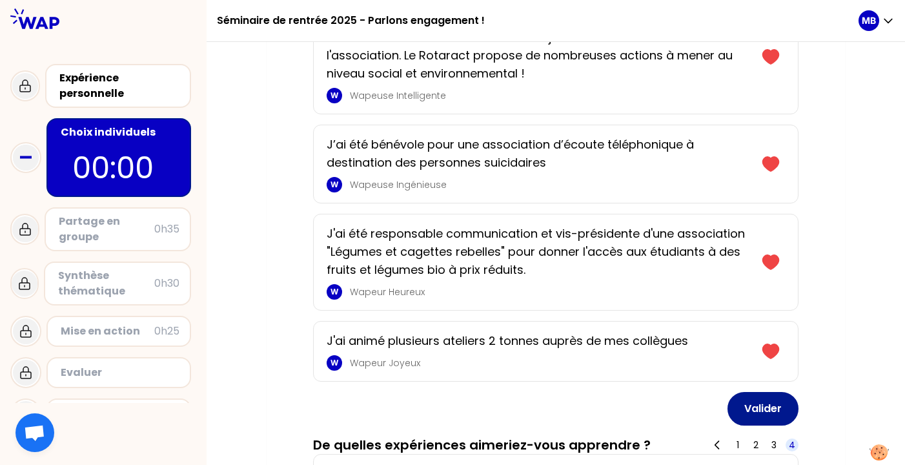
click at [771, 406] on button "Valider" at bounding box center [762, 409] width 71 height 34
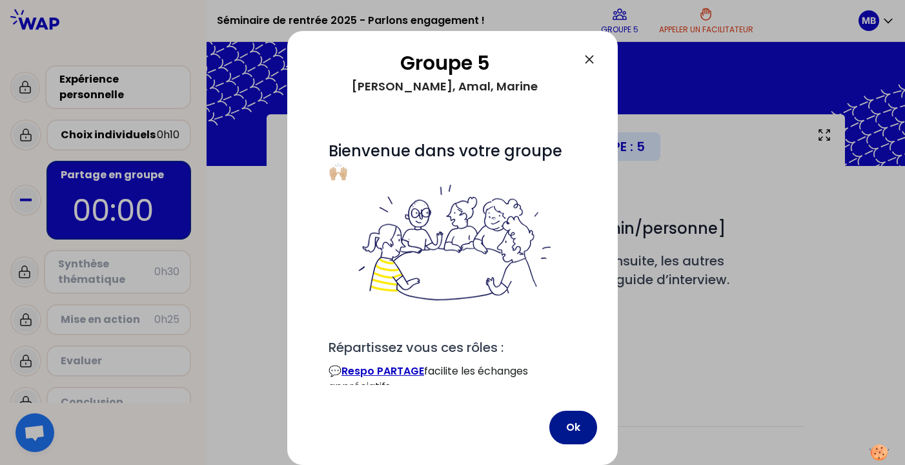
click at [568, 425] on button "Ok" at bounding box center [573, 427] width 48 height 34
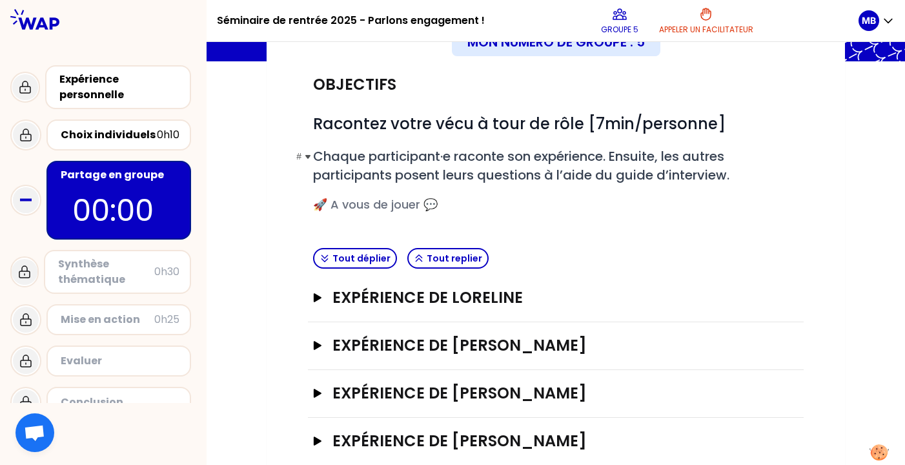
scroll to position [130, 0]
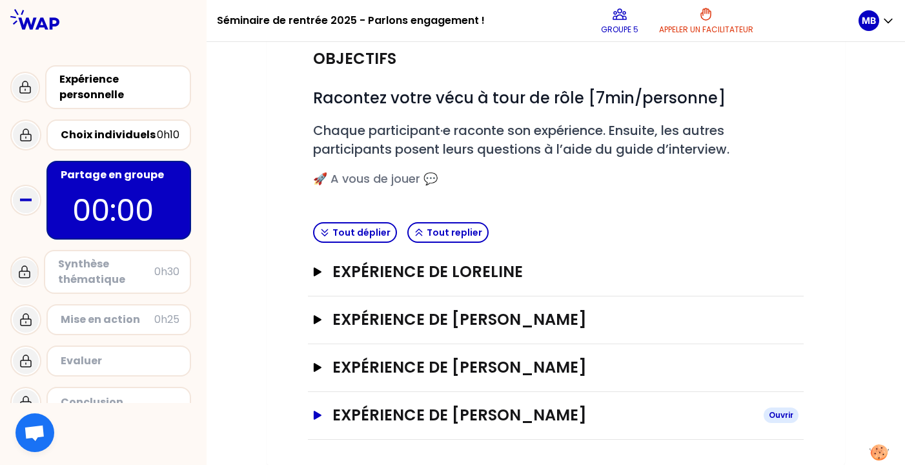
click at [558, 420] on h3 "Expérience de [PERSON_NAME]" at bounding box center [542, 415] width 421 height 21
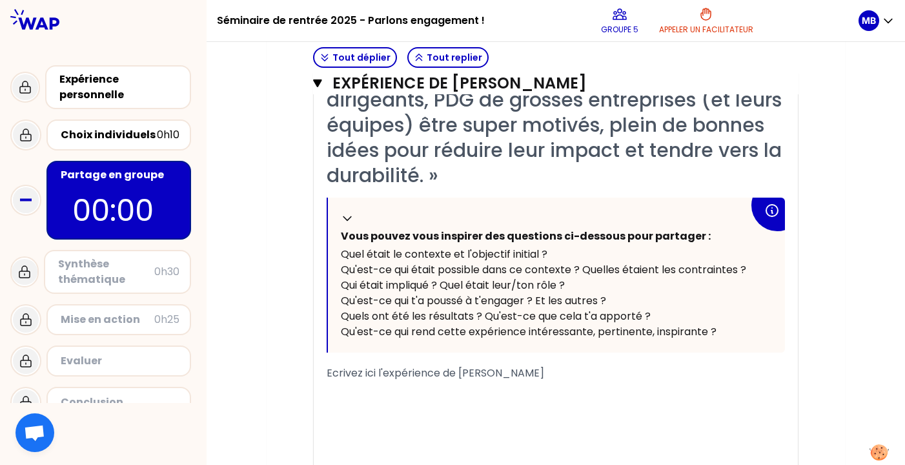
scroll to position [618, 0]
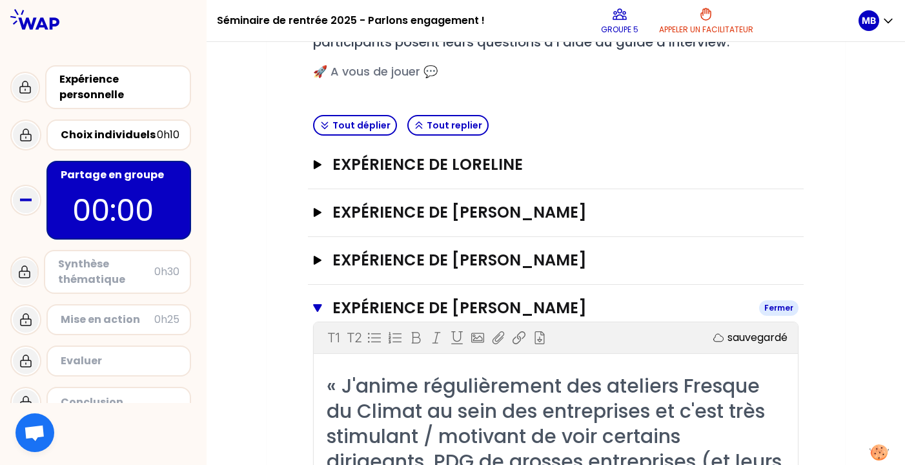
click at [512, 299] on h3 "Expérience de [PERSON_NAME]" at bounding box center [540, 308] width 416 height 21
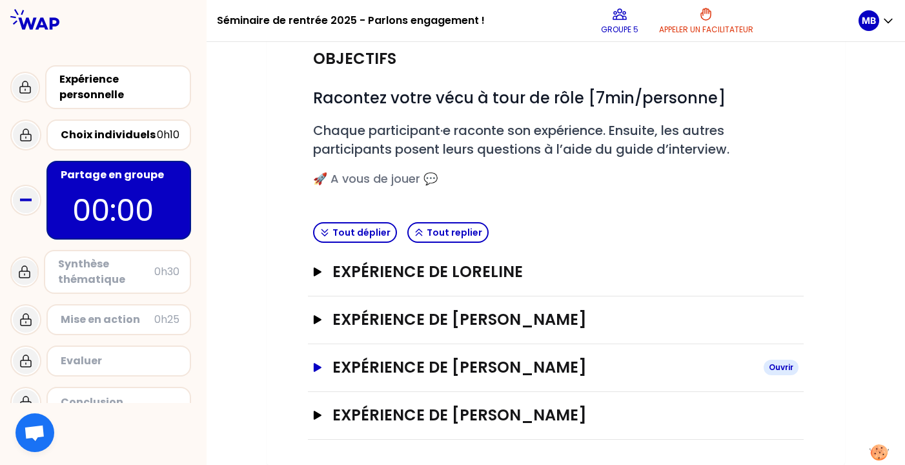
click at [496, 365] on h3 "Expérience de [PERSON_NAME]" at bounding box center [542, 367] width 421 height 21
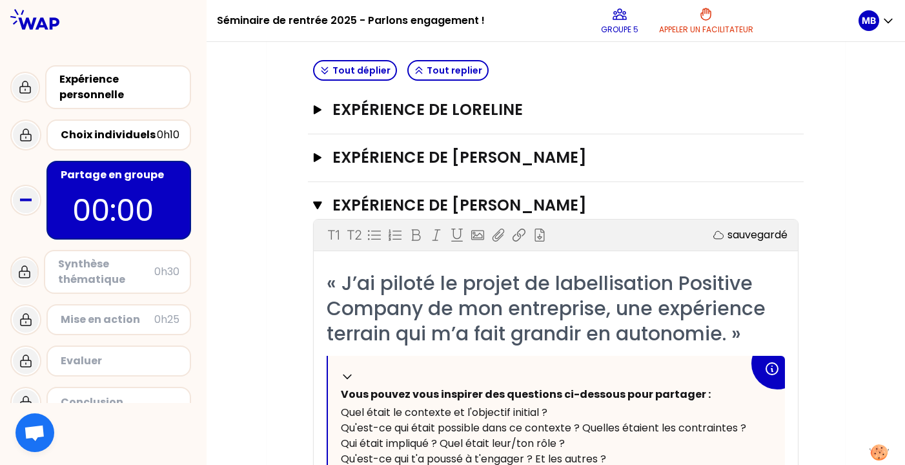
scroll to position [287, 0]
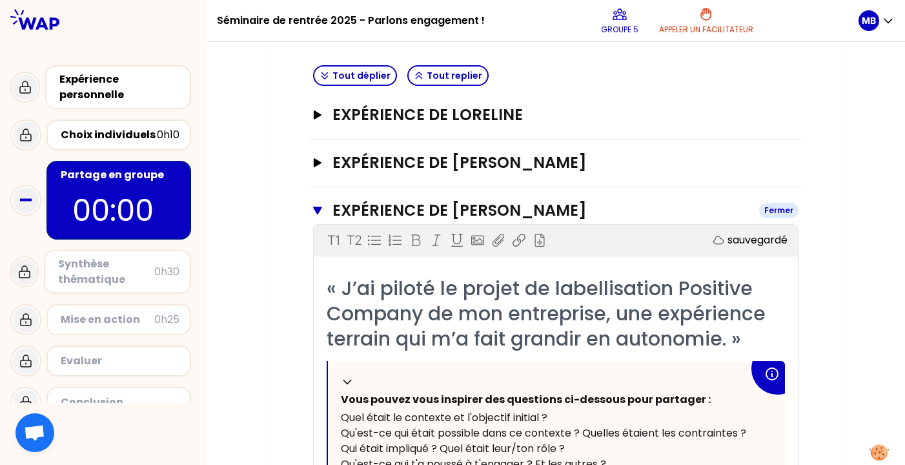
click at [520, 210] on h3 "Expérience de [PERSON_NAME]" at bounding box center [540, 210] width 416 height 21
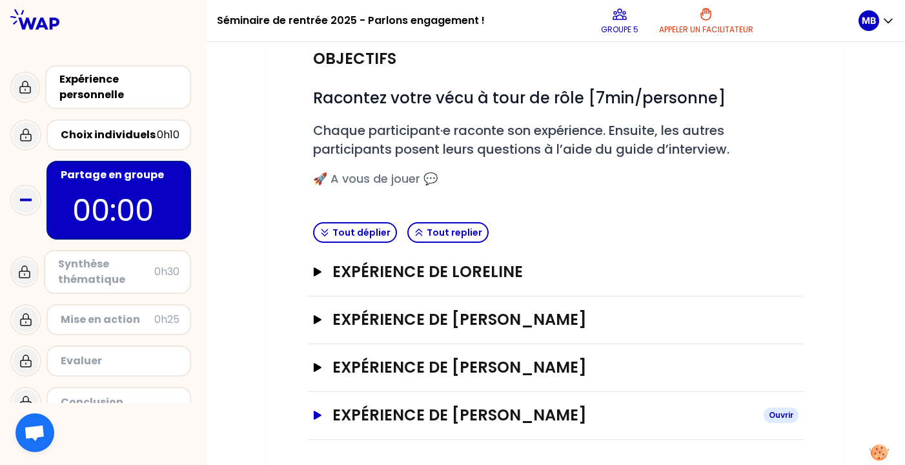
click at [554, 415] on h3 "Expérience de [PERSON_NAME]" at bounding box center [542, 415] width 421 height 21
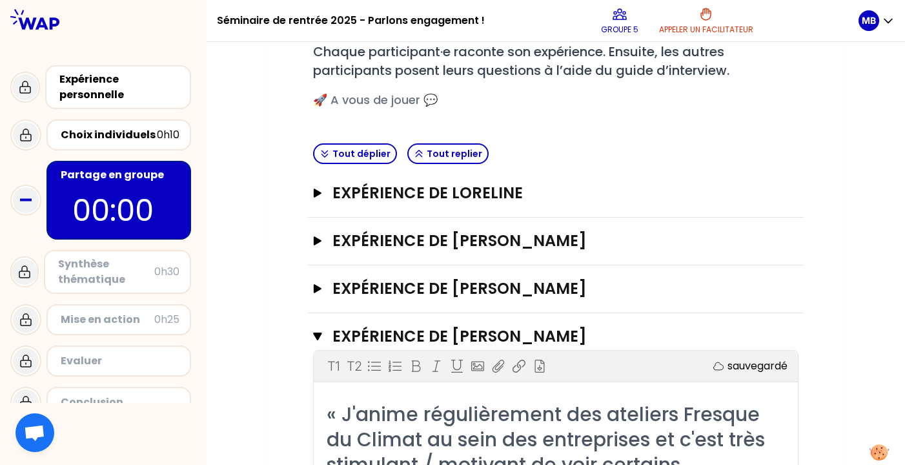
scroll to position [222, 0]
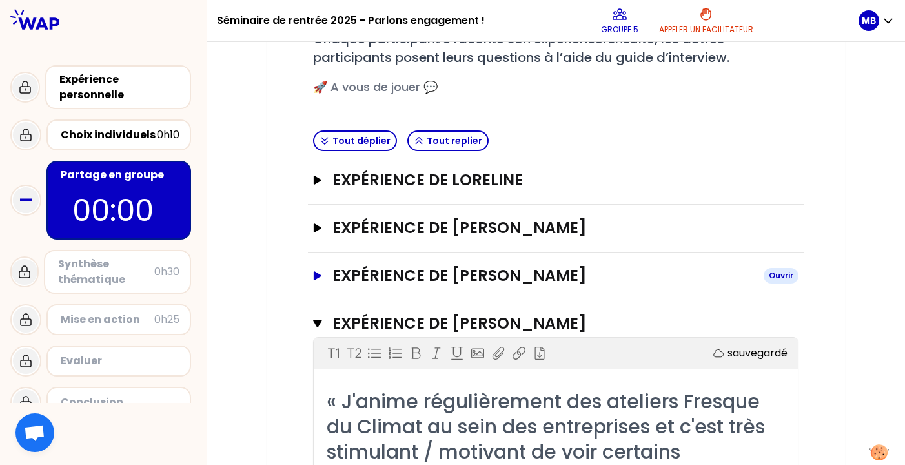
click at [543, 278] on h3 "Expérience de [PERSON_NAME]" at bounding box center [542, 275] width 421 height 21
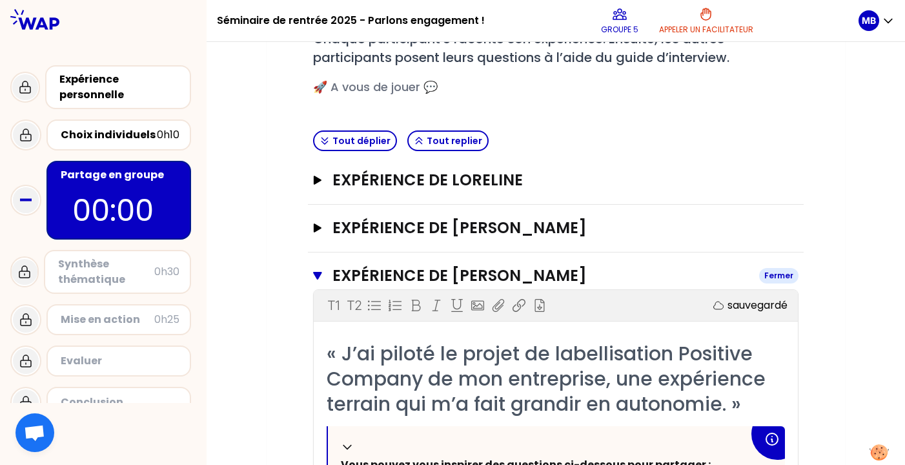
click at [549, 274] on h3 "Expérience de [PERSON_NAME]" at bounding box center [540, 275] width 416 height 21
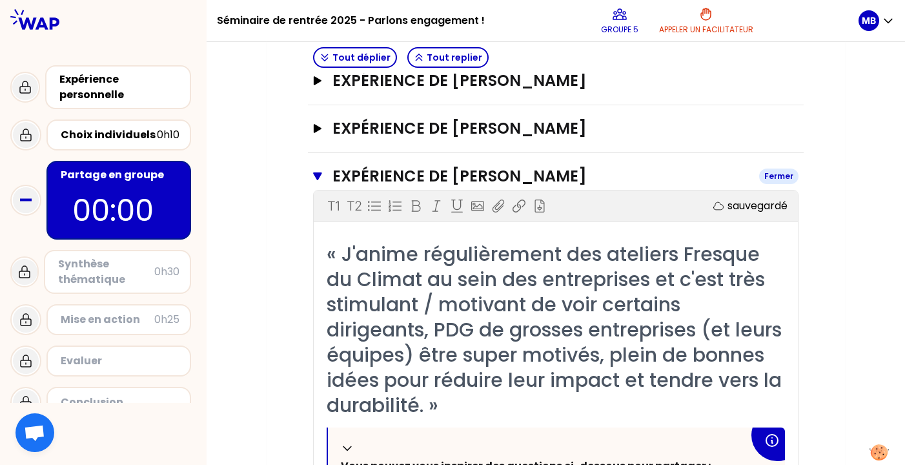
scroll to position [363, 0]
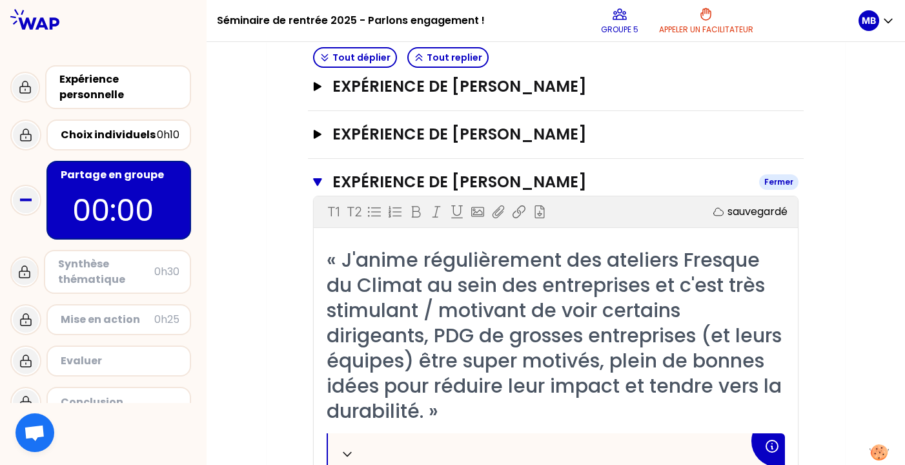
click at [512, 183] on h3 "Expérience de [PERSON_NAME]" at bounding box center [540, 182] width 416 height 21
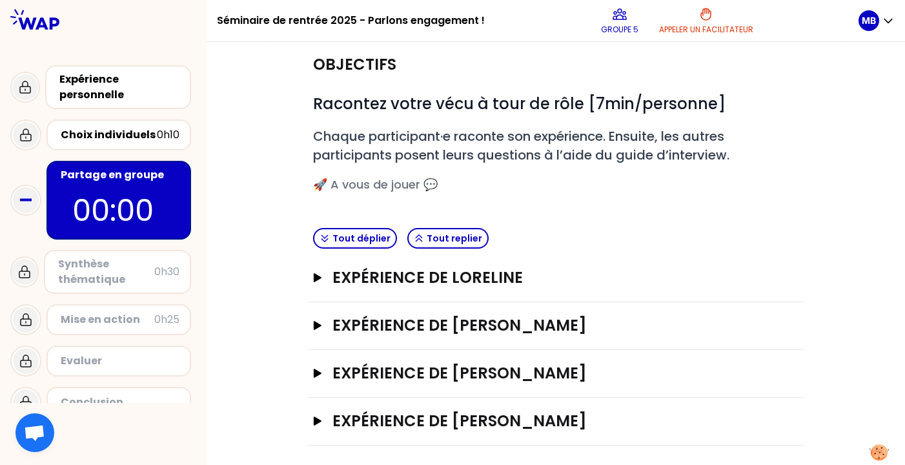
scroll to position [130, 0]
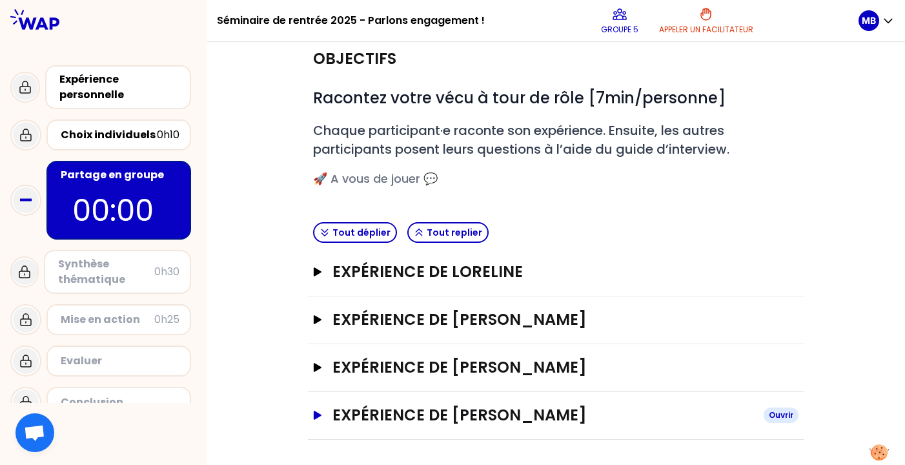
click at [527, 407] on h3 "Expérience de [PERSON_NAME]" at bounding box center [542, 415] width 421 height 21
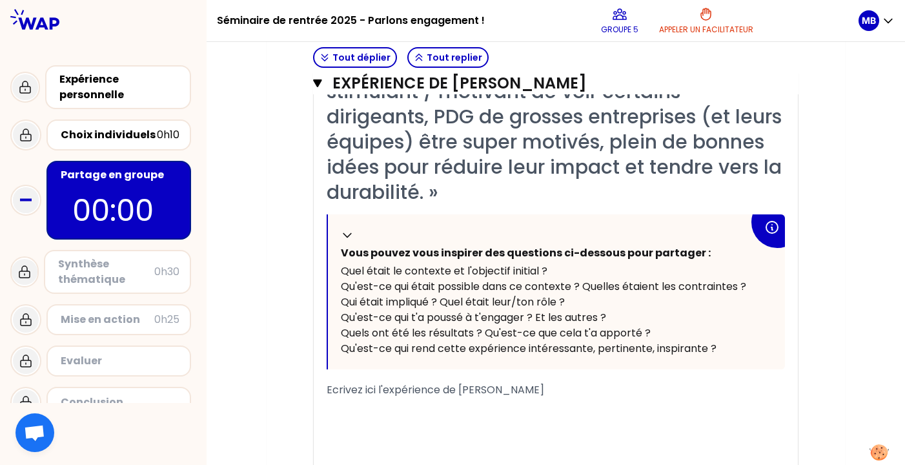
scroll to position [673, 0]
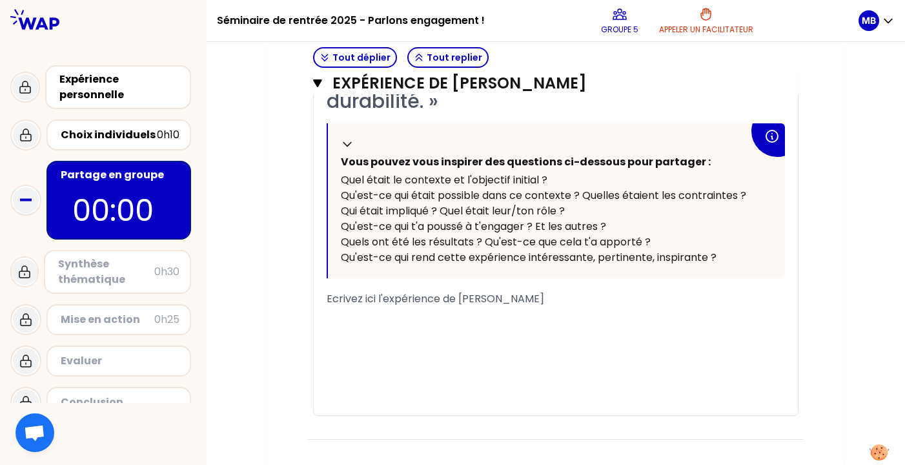
click at [599, 313] on div "﻿" at bounding box center [556, 314] width 458 height 15
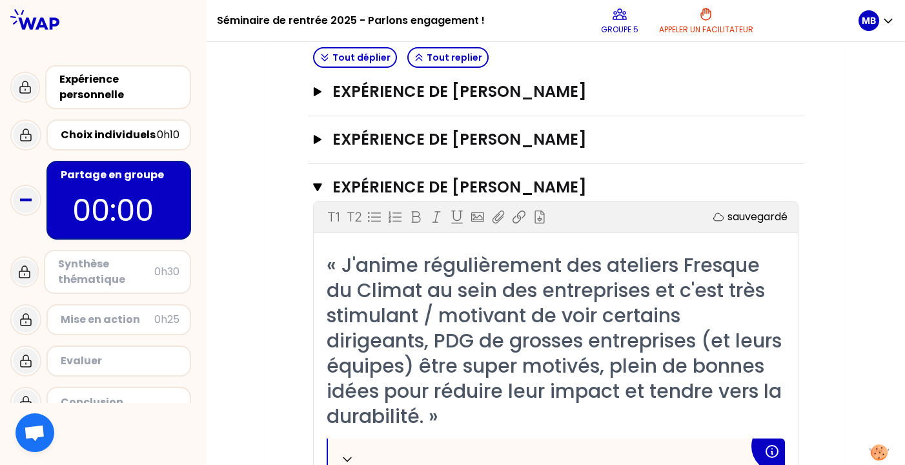
scroll to position [354, 0]
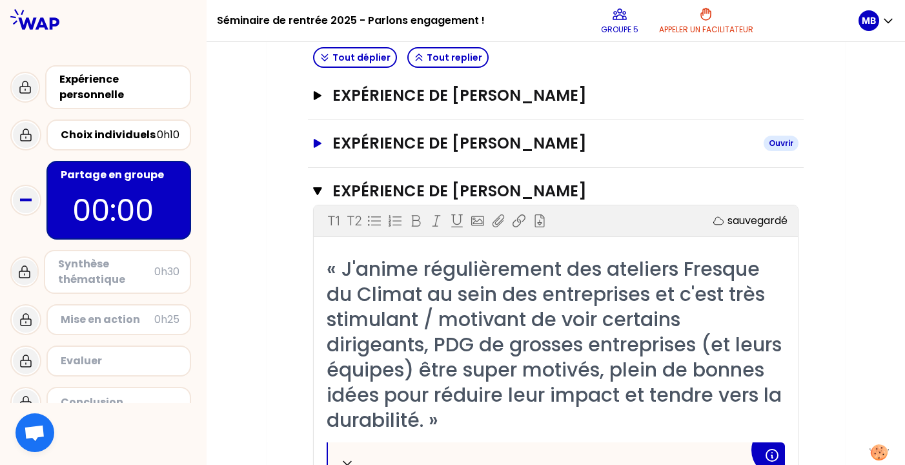
click at [494, 146] on h3 "Expérience de [PERSON_NAME]" at bounding box center [542, 143] width 421 height 21
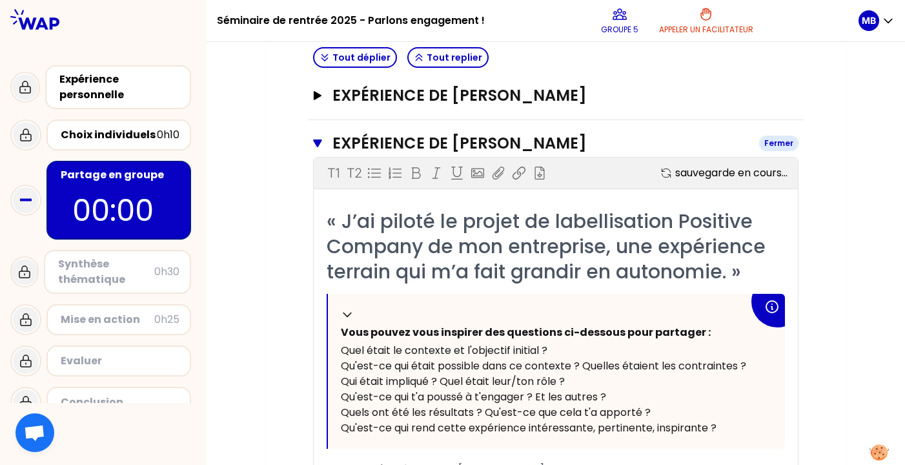
click at [494, 146] on h3 "Expérience de [PERSON_NAME]" at bounding box center [540, 143] width 416 height 21
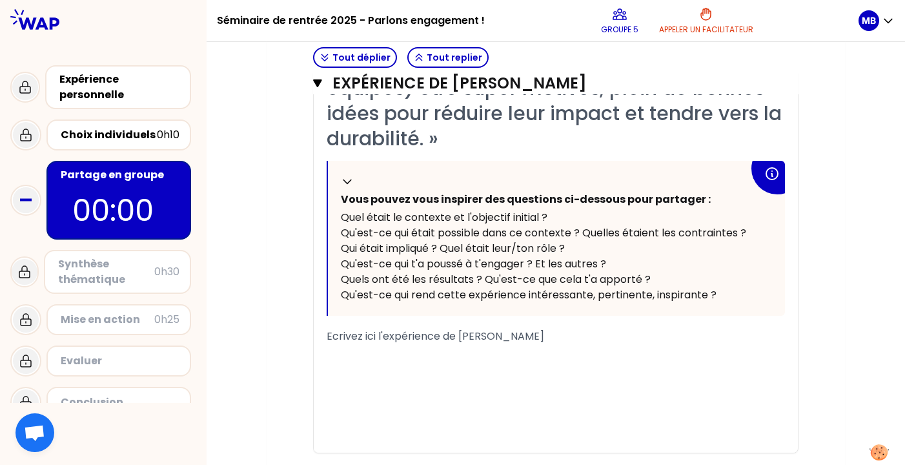
scroll to position [673, 0]
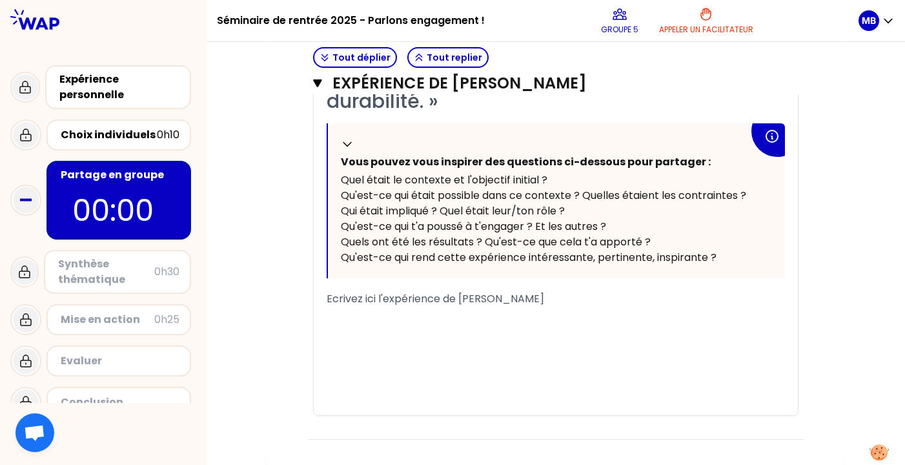
click at [546, 304] on div "Ecrivez ici l'expérience de [PERSON_NAME]" at bounding box center [556, 298] width 458 height 15
click at [556, 303] on div "Ecrivez ici l'expérience de [PERSON_NAME]" at bounding box center [556, 298] width 458 height 15
drag, startPoint x: 554, startPoint y: 303, endPoint x: 325, endPoint y: 308, distance: 229.2
click at [325, 308] on div "« J'anime régulièrement des ateliers Fresque du Climat au sein des entreprises …" at bounding box center [556, 176] width 484 height 478
click at [336, 301] on span "Ecrivez ici l'expérience de [PERSON_NAME]" at bounding box center [436, 298] width 218 height 15
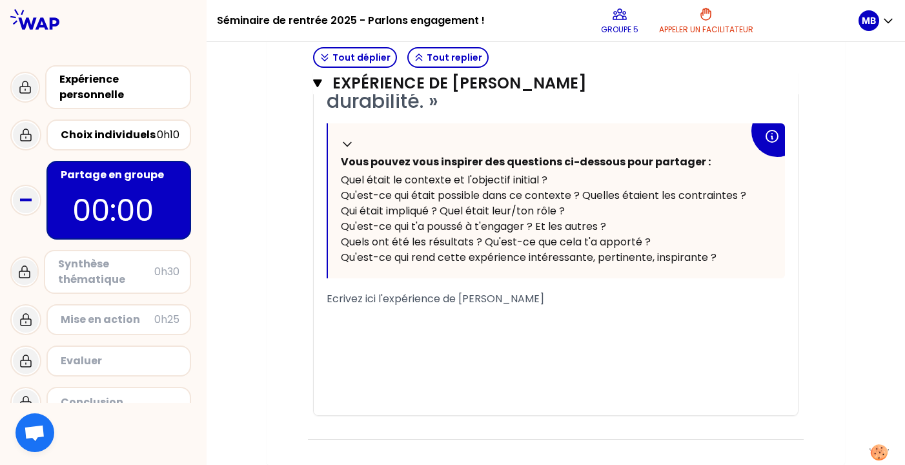
click at [397, 301] on span "Ecrivez ici l'expérience de [PERSON_NAME]" at bounding box center [436, 298] width 218 height 15
drag, startPoint x: 523, startPoint y: 298, endPoint x: 330, endPoint y: 299, distance: 193.0
click at [330, 299] on span "Ecrivez ici l'expérience de [PERSON_NAME]" at bounding box center [436, 298] width 218 height 15
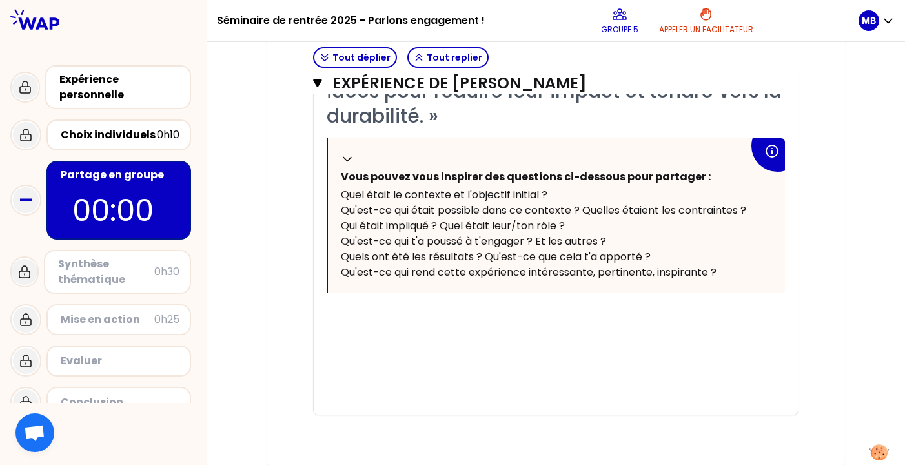
scroll to position [658, 0]
click at [425, 311] on div "﻿" at bounding box center [556, 314] width 458 height 15
click at [84, 211] on p "00:00" at bounding box center [118, 210] width 93 height 45
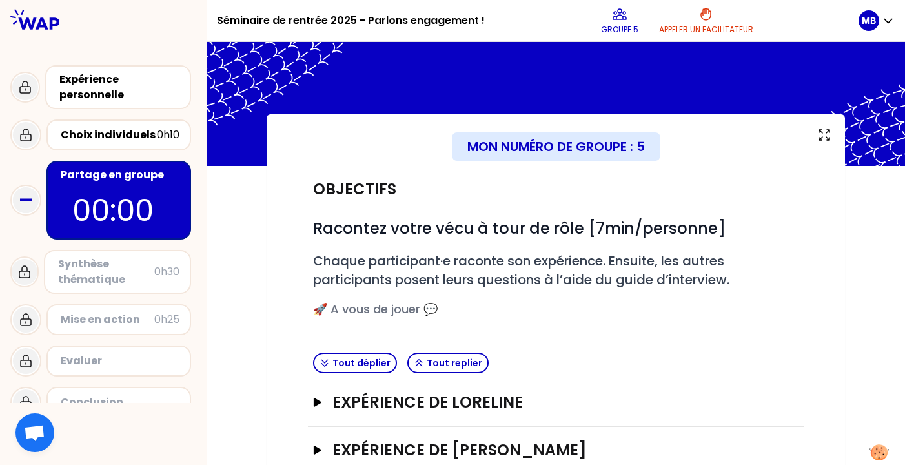
scroll to position [130, 0]
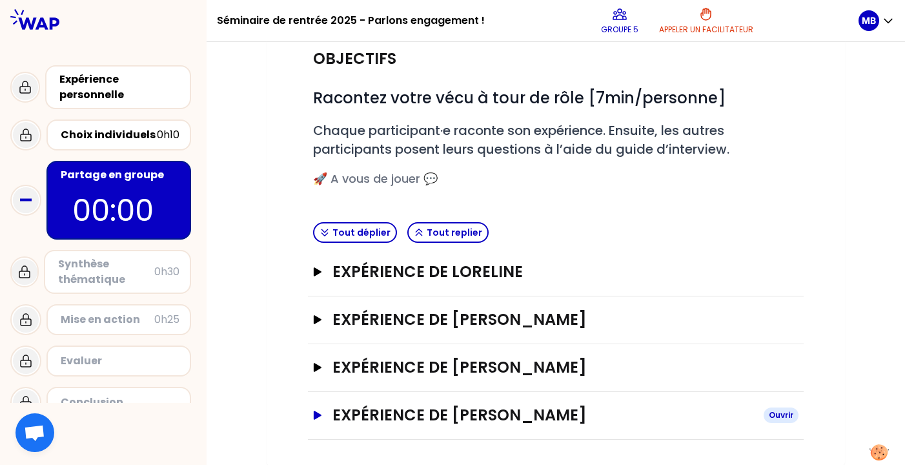
click at [493, 406] on h3 "Expérience de [PERSON_NAME]" at bounding box center [542, 415] width 421 height 21
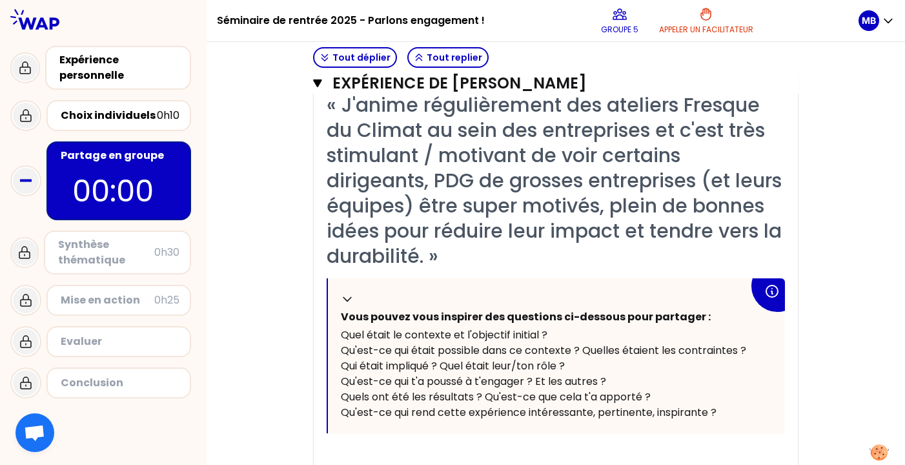
scroll to position [658, 0]
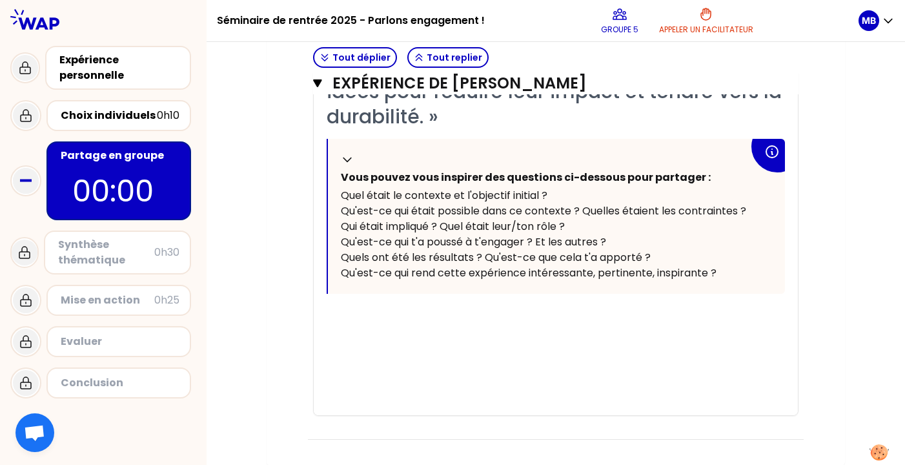
click at [599, 328] on div "﻿" at bounding box center [556, 329] width 458 height 15
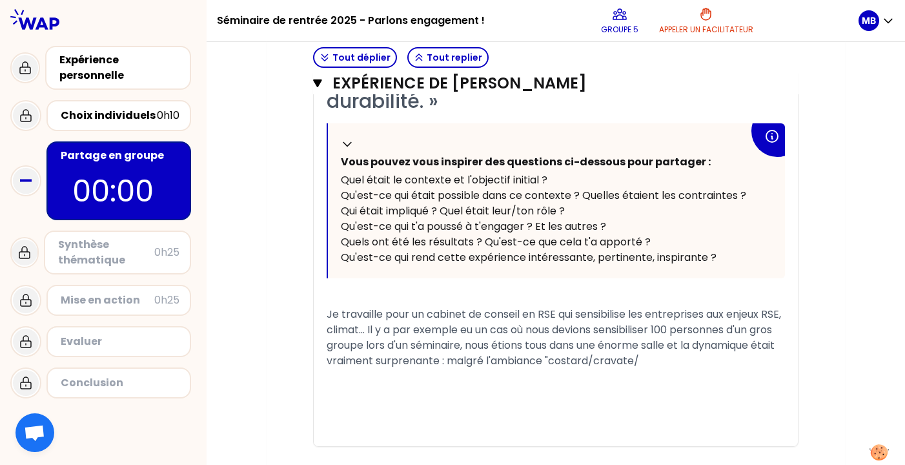
scroll to position [704, 0]
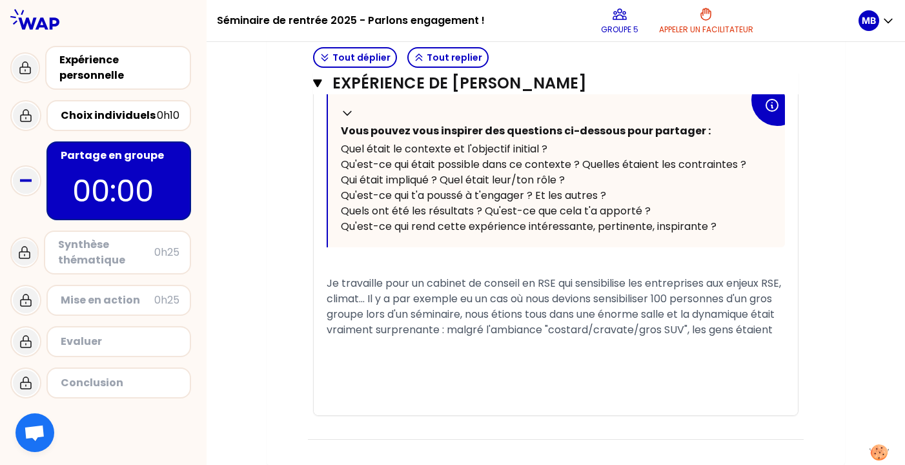
click at [356, 337] on span "Je travaille pour un cabinet de conseil en RSE qui sensibilise les entreprises …" at bounding box center [555, 306] width 457 height 61
click at [591, 332] on span "Je travaille pour un cabinet de conseil en RSE qui sensibilise les entreprises …" at bounding box center [557, 314] width 460 height 77
click at [542, 349] on div "Je travaille pour un cabinet de conseil en RSE qui sensibilise les entreprises …" at bounding box center [556, 314] width 458 height 77
click at [559, 353] on div "﻿" at bounding box center [556, 360] width 458 height 15
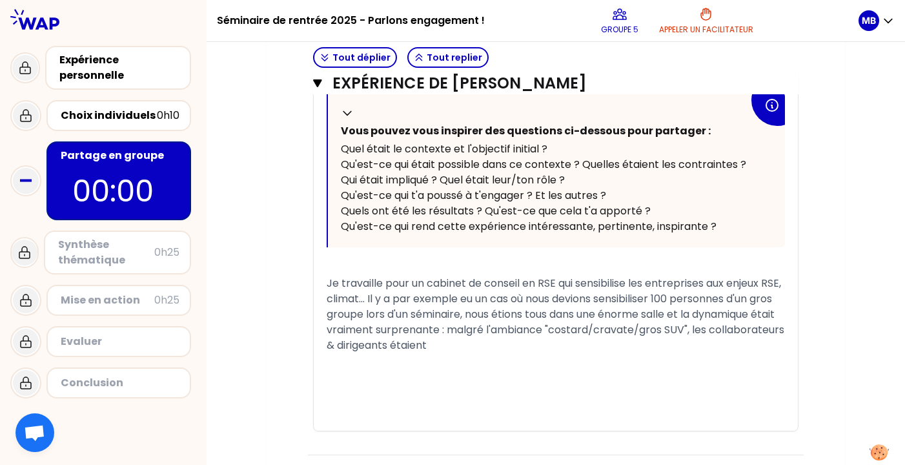
click at [580, 340] on div "Je travaille pour un cabinet de conseil en RSE qui sensibilise les entreprises …" at bounding box center [556, 314] width 458 height 77
click at [522, 372] on div "﻿" at bounding box center [556, 376] width 458 height 15
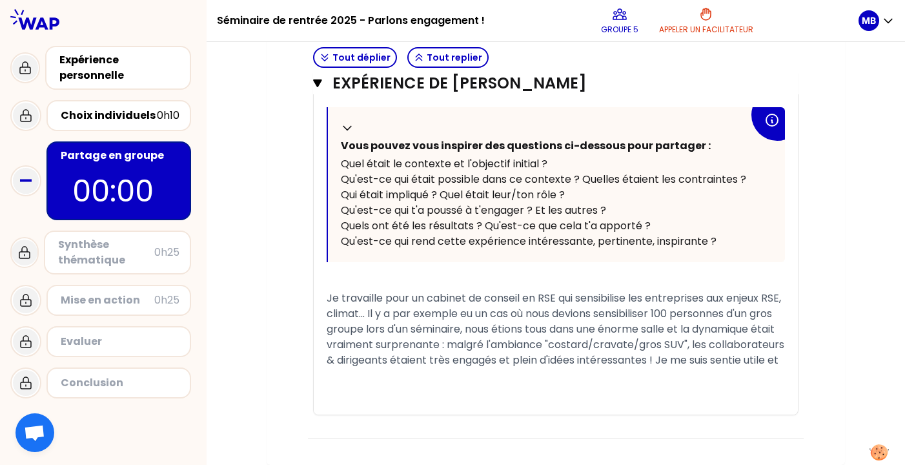
click at [483, 385] on div "﻿" at bounding box center [556, 390] width 458 height 15
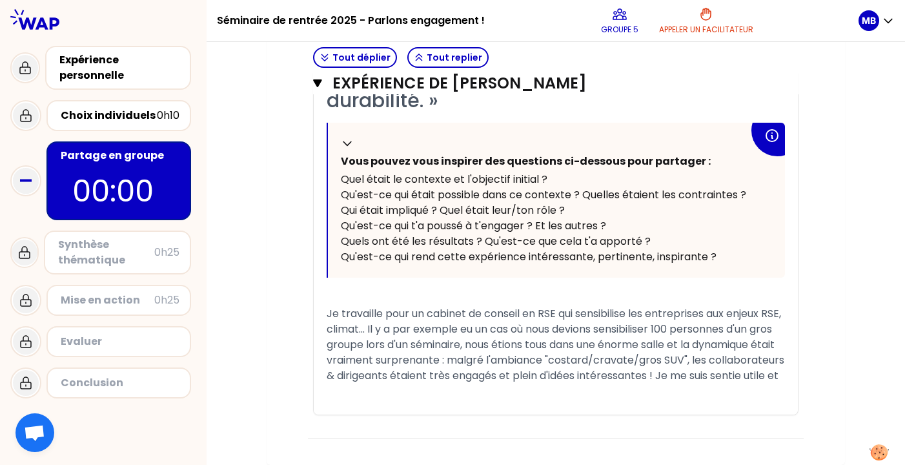
scroll to position [673, 0]
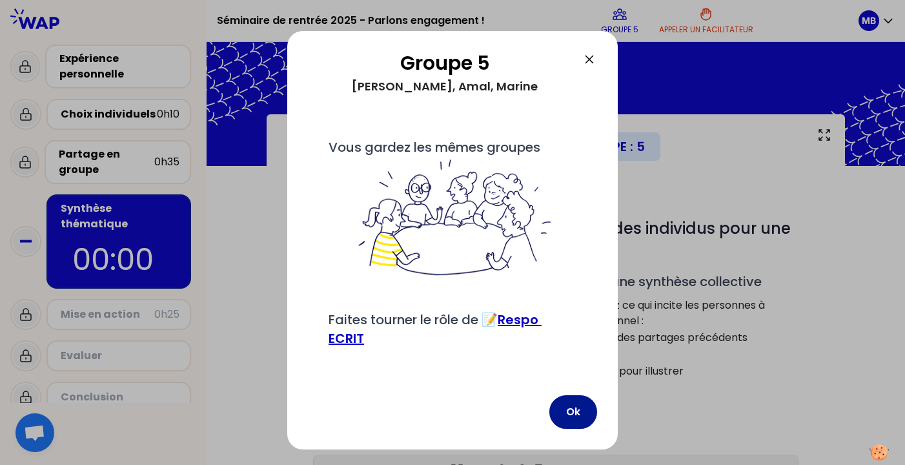
click at [573, 425] on button "Ok" at bounding box center [573, 412] width 48 height 34
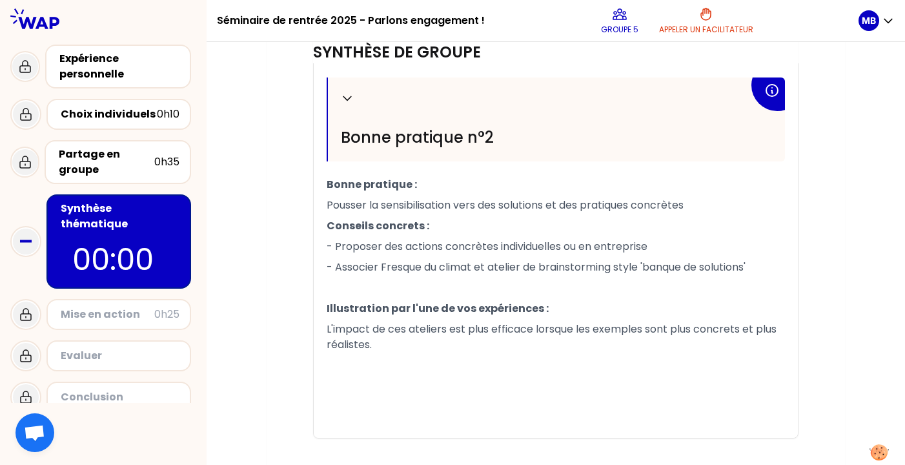
scroll to position [795, 0]
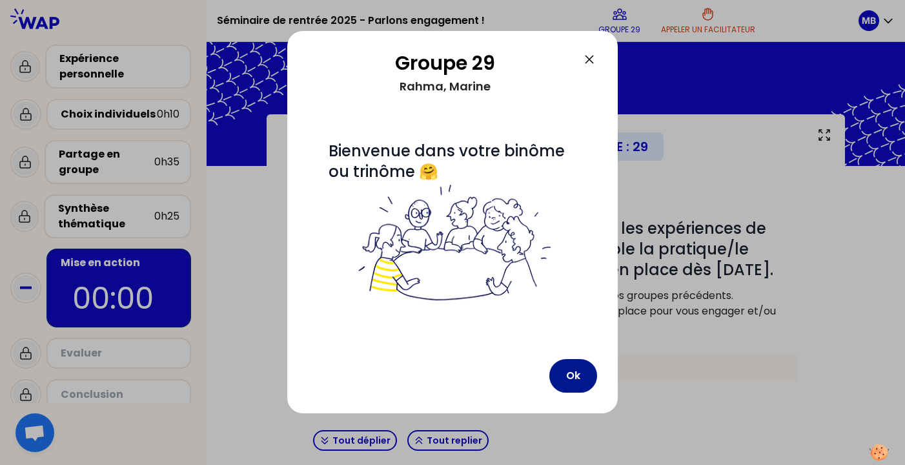
click at [574, 369] on button "Ok" at bounding box center [573, 376] width 48 height 34
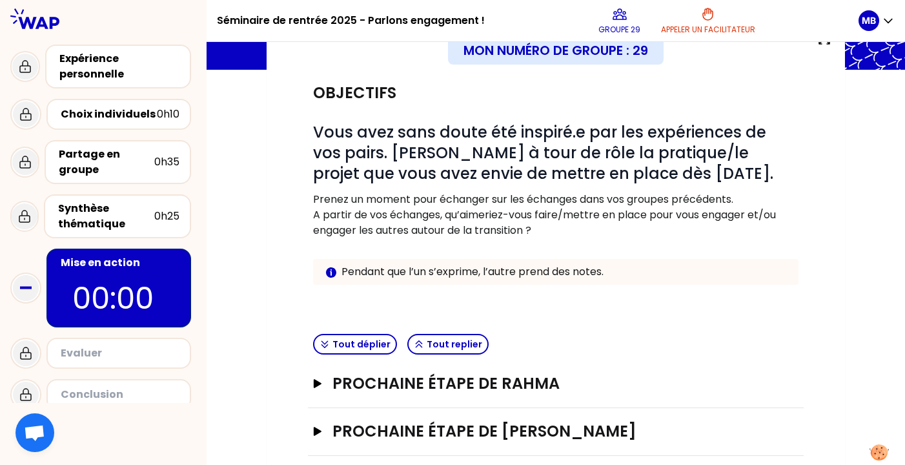
scroll to position [113, 0]
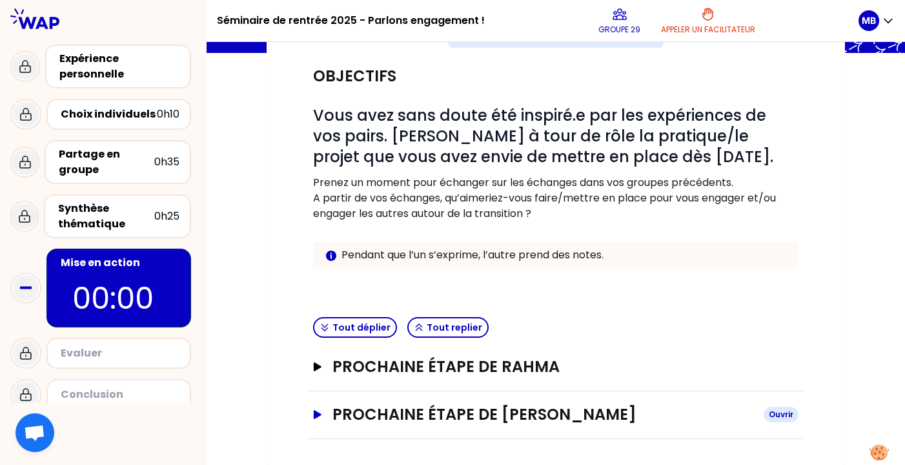
click at [516, 416] on h3 "Prochaine étape de [PERSON_NAME]" at bounding box center [542, 414] width 421 height 21
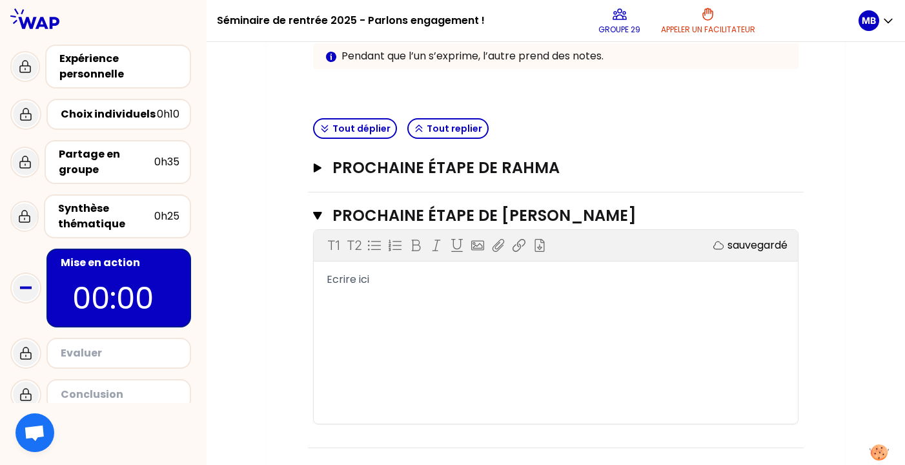
scroll to position [318, 0]
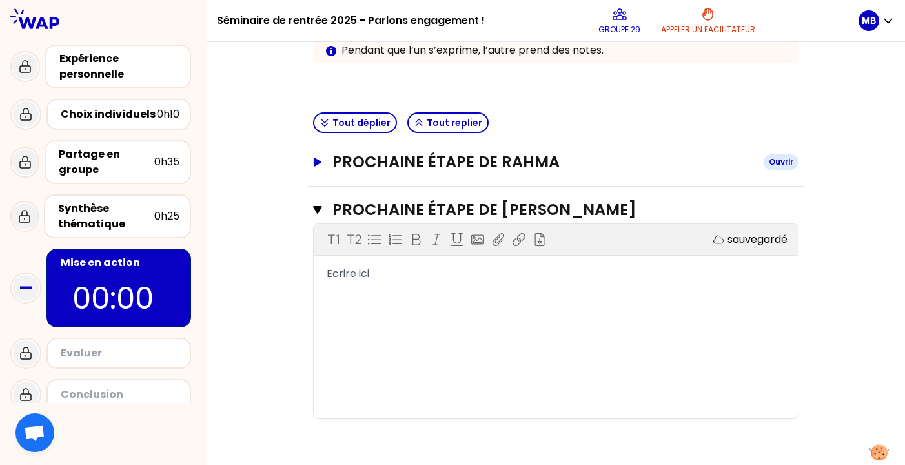
click at [489, 172] on h3 "Prochaine étape de Rahma" at bounding box center [542, 162] width 421 height 21
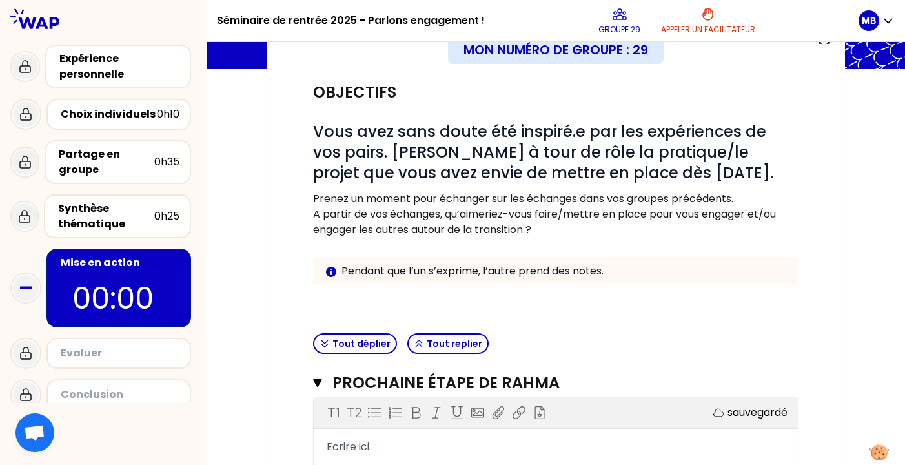
scroll to position [87, 0]
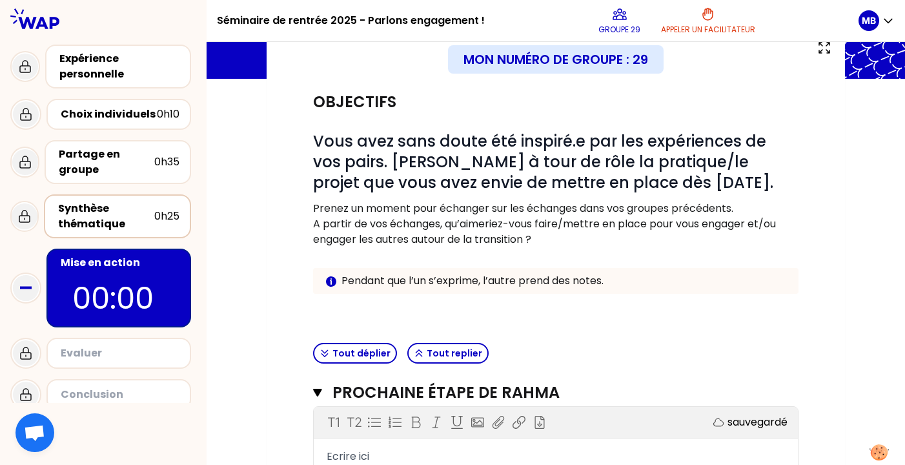
click at [134, 213] on div "Synthèse thématique" at bounding box center [106, 216] width 96 height 31
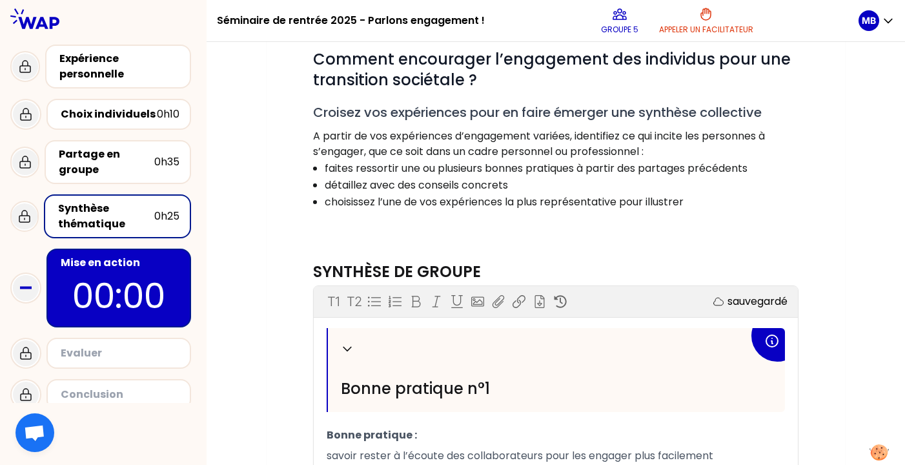
scroll to position [70, 0]
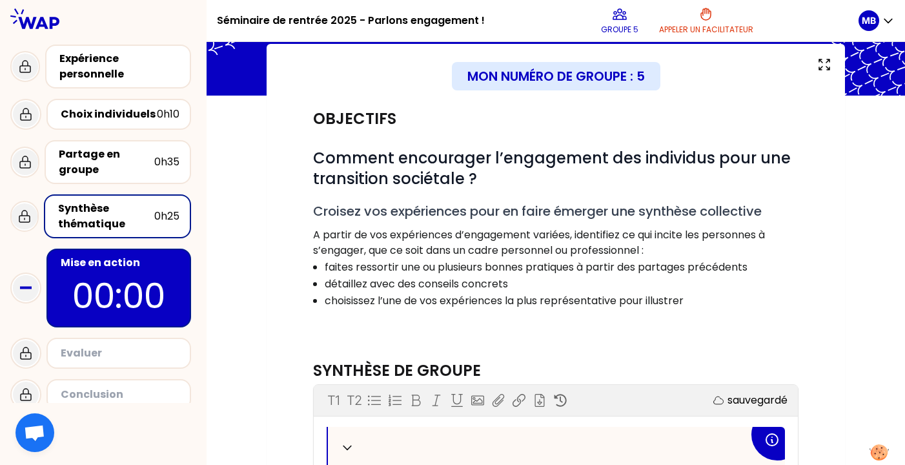
click at [143, 307] on p "00:00" at bounding box center [118, 295] width 121 height 50
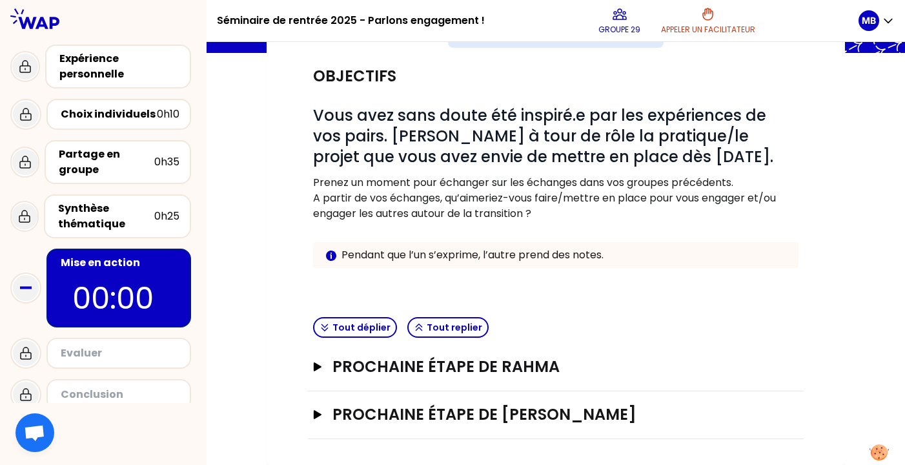
scroll to position [112, 0]
click at [499, 420] on h3 "Prochaine étape de [PERSON_NAME]" at bounding box center [542, 415] width 421 height 21
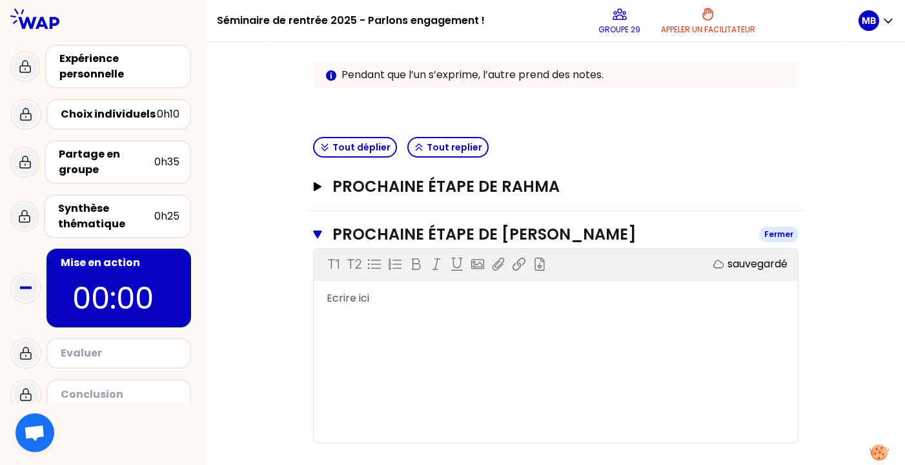
scroll to position [321, 0]
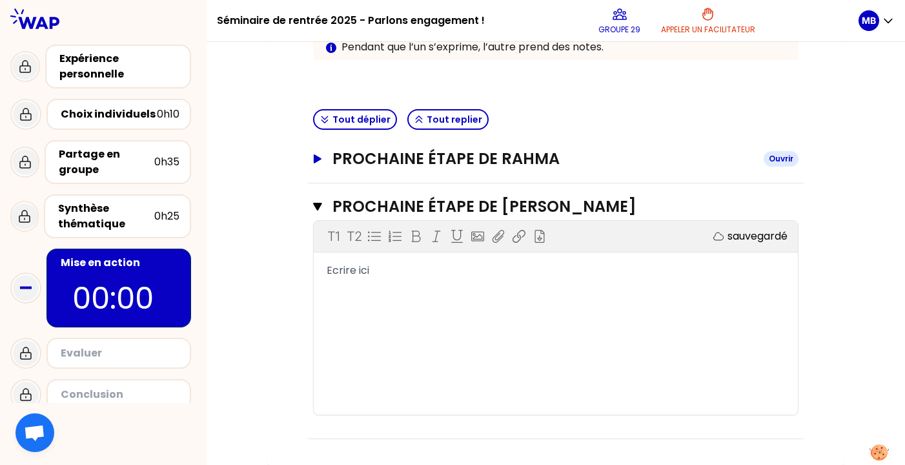
click at [514, 151] on h3 "Prochaine étape de Rahma" at bounding box center [542, 158] width 421 height 21
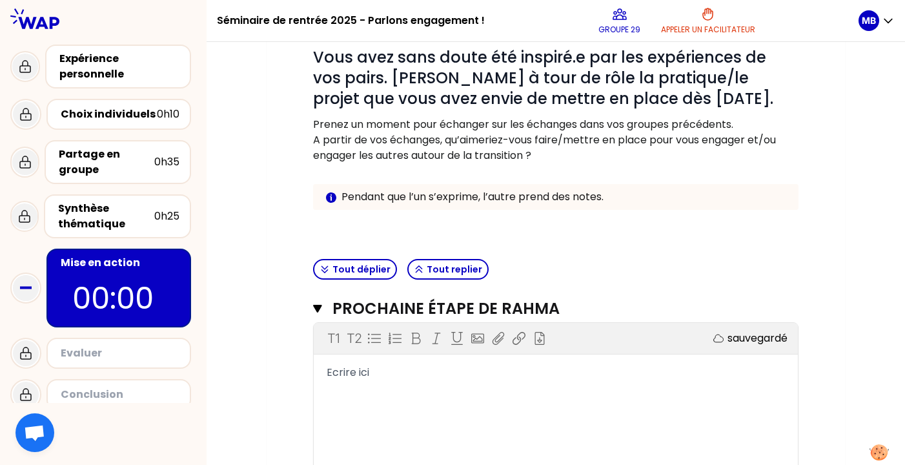
scroll to position [166, 0]
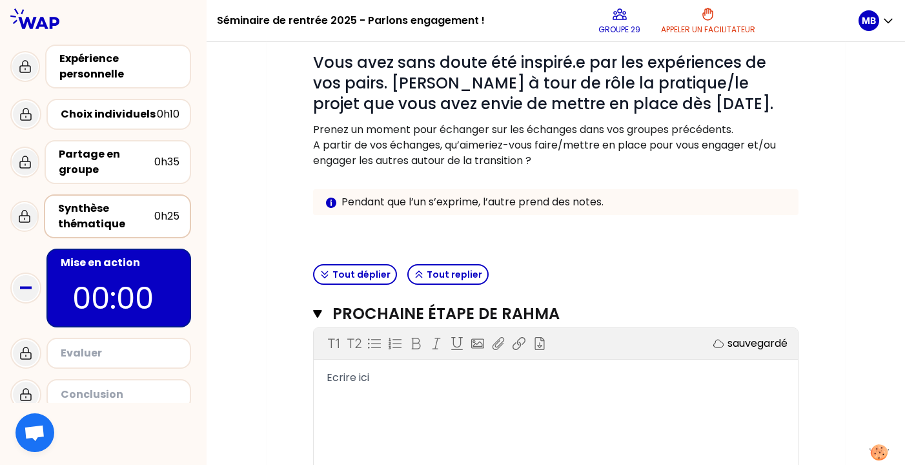
click at [126, 223] on div "Synthèse thématique" at bounding box center [106, 216] width 96 height 31
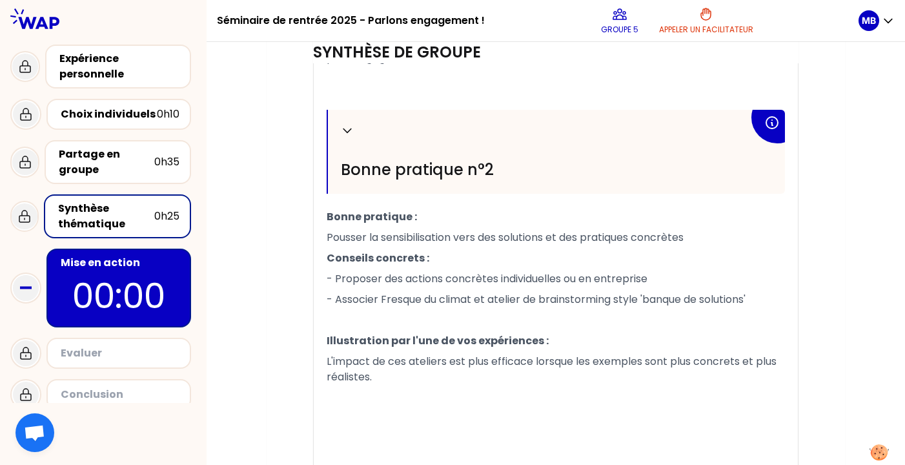
scroll to position [753, 0]
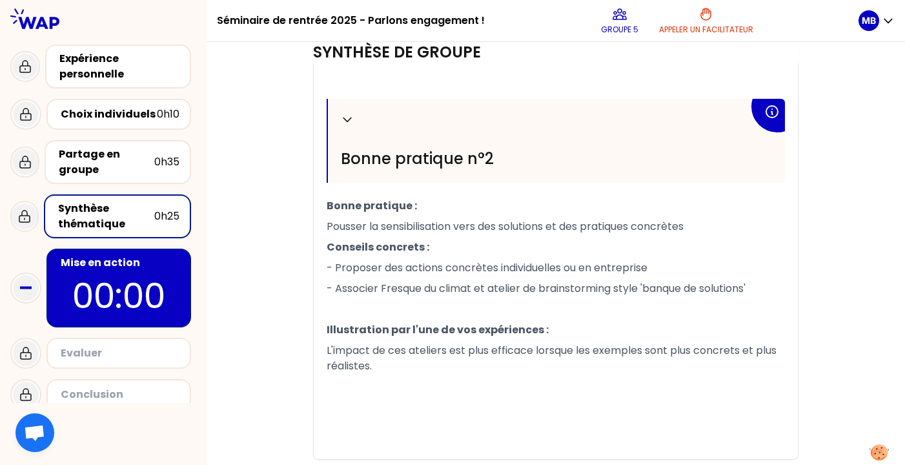
click at [132, 278] on p "00:00" at bounding box center [118, 295] width 121 height 50
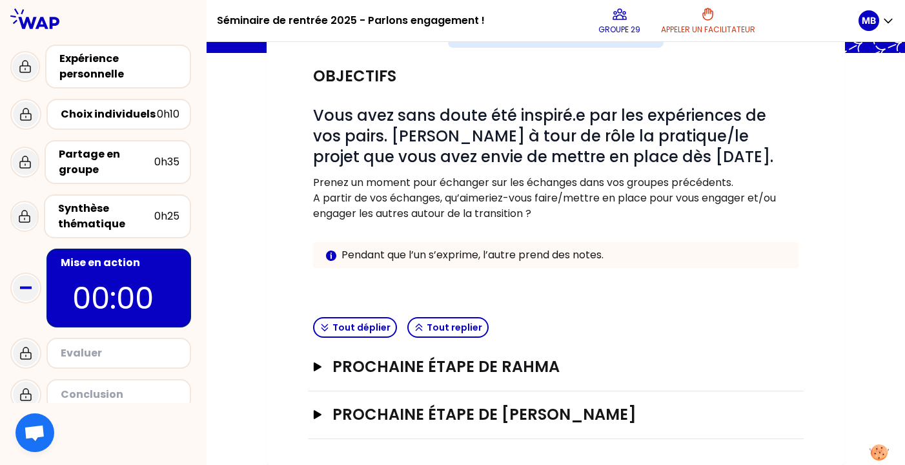
scroll to position [113, 0]
click at [505, 409] on h3 "Prochaine étape de [PERSON_NAME]" at bounding box center [542, 414] width 421 height 21
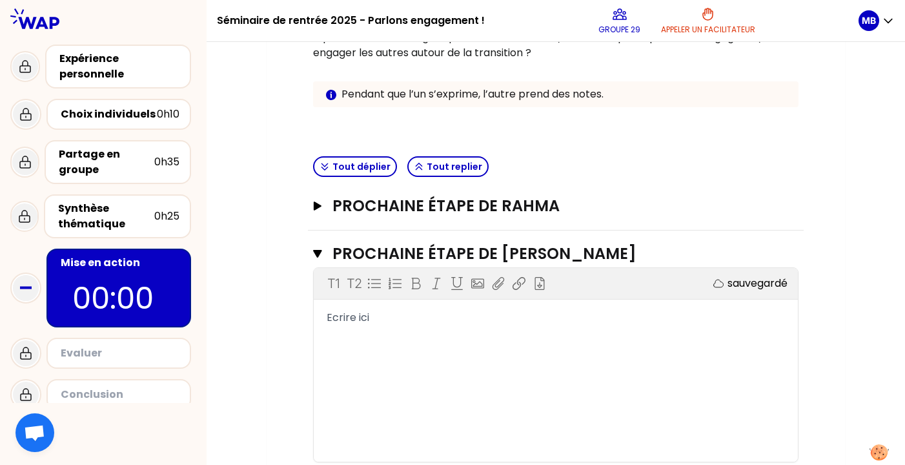
scroll to position [280, 0]
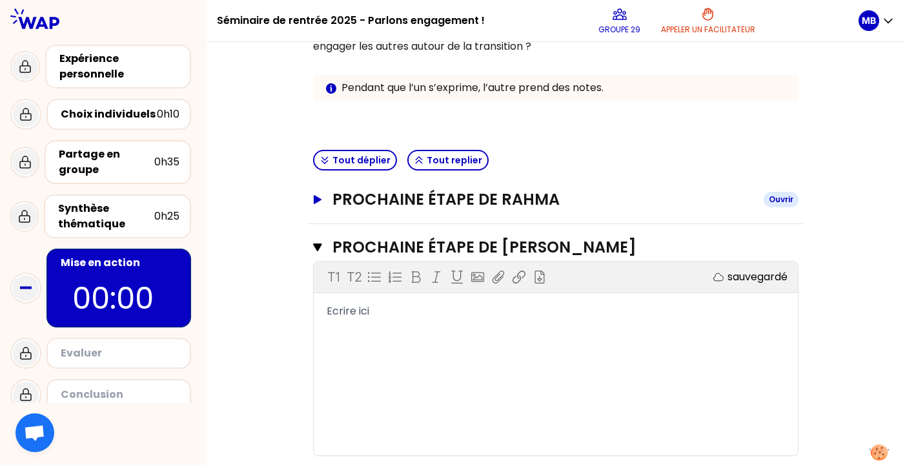
click at [498, 190] on h3 "Prochaine étape de Rahma" at bounding box center [542, 199] width 421 height 21
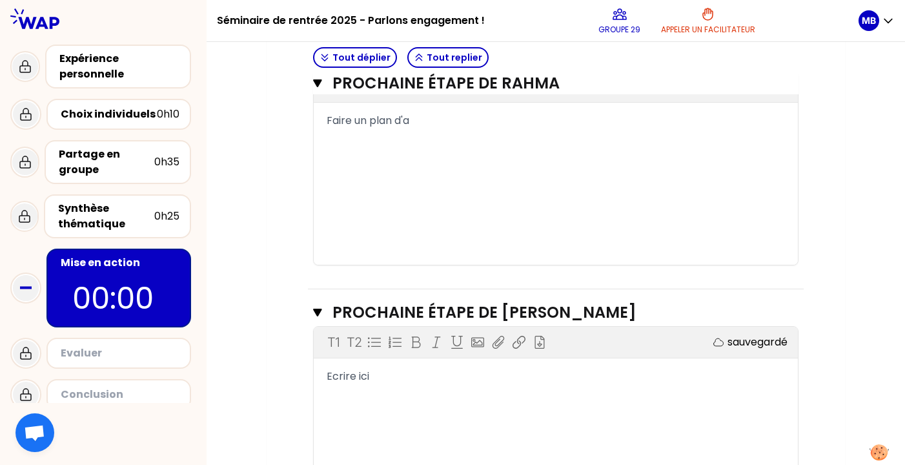
scroll to position [435, 0]
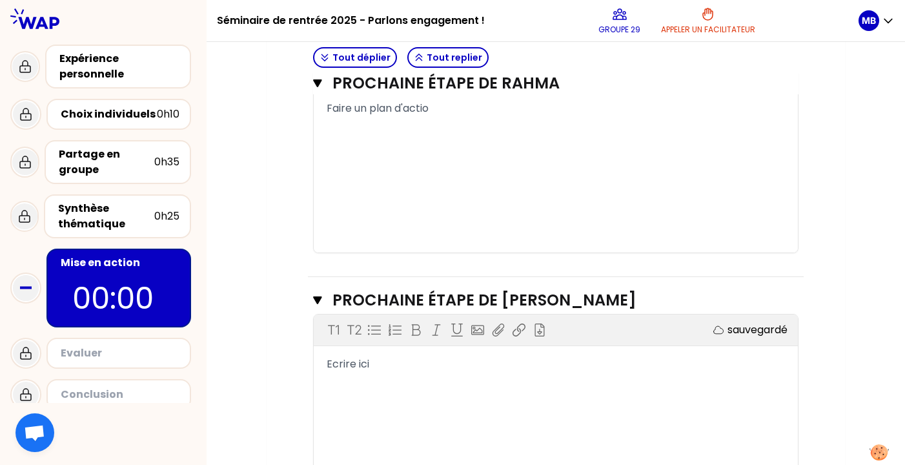
click at [523, 383] on div "T1 T2 Exporter sauvegardé Ecrire ici" at bounding box center [556, 411] width 484 height 194
click at [410, 368] on div "Ecrire ici" at bounding box center [556, 363] width 458 height 15
drag, startPoint x: 396, startPoint y: 369, endPoint x: 326, endPoint y: 359, distance: 70.5
click at [326, 359] on div "Ecrire ici" at bounding box center [556, 363] width 484 height 15
drag, startPoint x: 478, startPoint y: 367, endPoint x: 315, endPoint y: 358, distance: 162.9
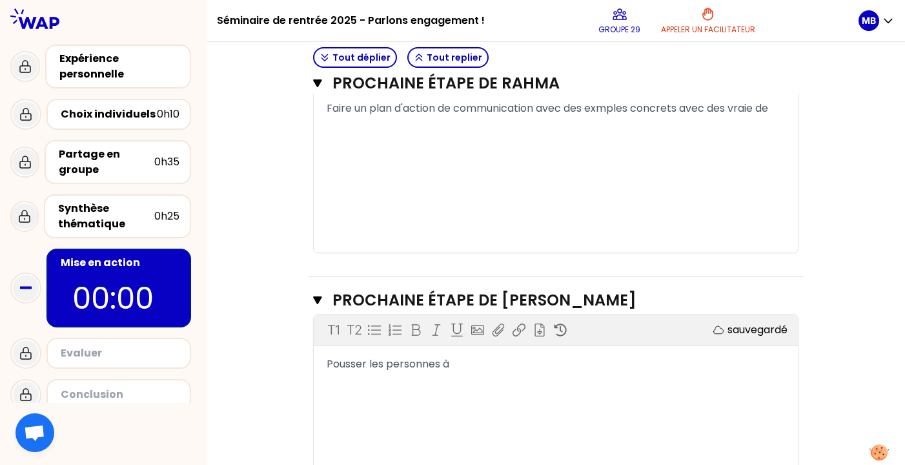
click at [315, 358] on div "Pousser les personnes à" at bounding box center [556, 363] width 484 height 15
click at [299, 248] on div "Objectifs # Vous avez sans doute été inspiré.e par les expériences de vos pairs…" at bounding box center [555, 132] width 527 height 802
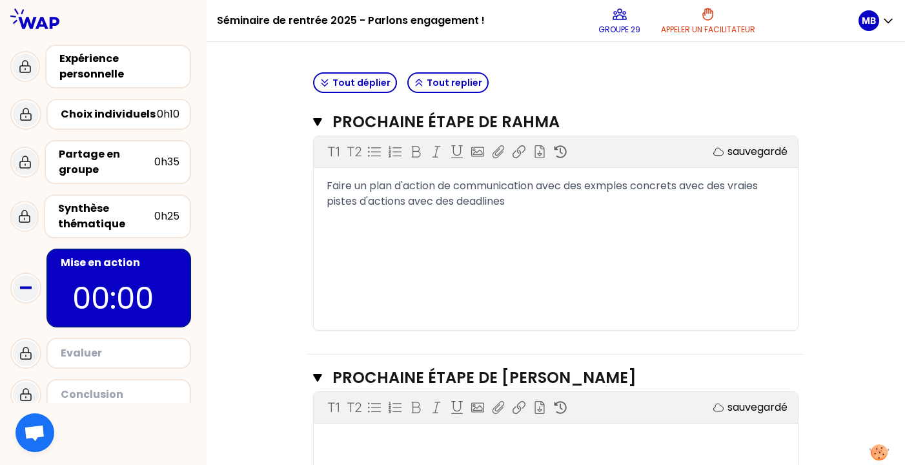
scroll to position [352, 0]
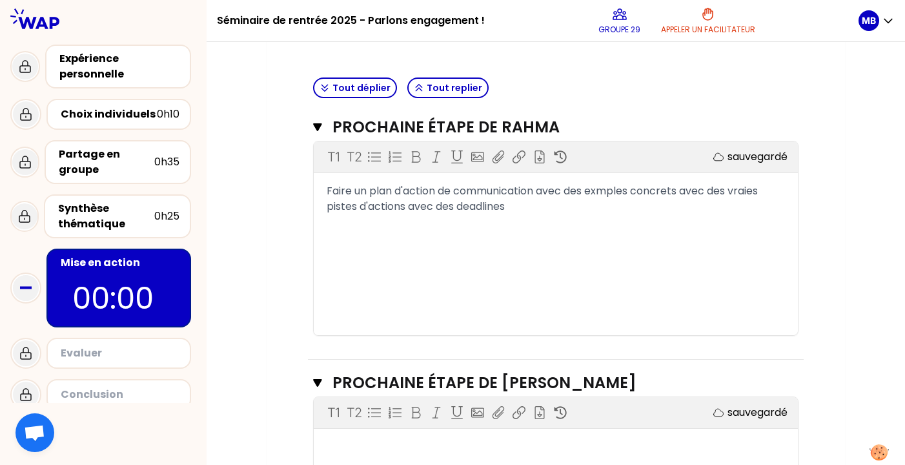
click at [855, 214] on div "Mon numéro de groupe : 29 Objectifs # Vous avez sans doute été inspiré.e par le…" at bounding box center [556, 201] width 698 height 879
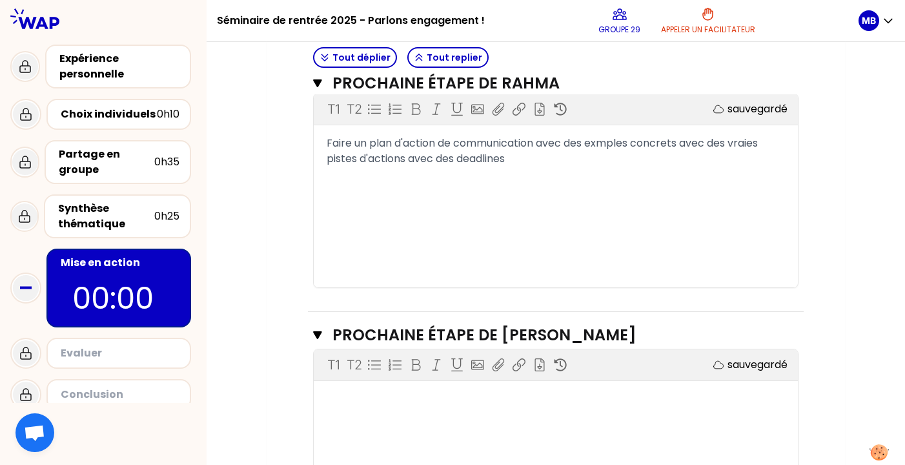
click at [298, 305] on div "Objectifs # Vous avez sans doute été inspiré.e par les expériences de vos pairs…" at bounding box center [555, 167] width 527 height 802
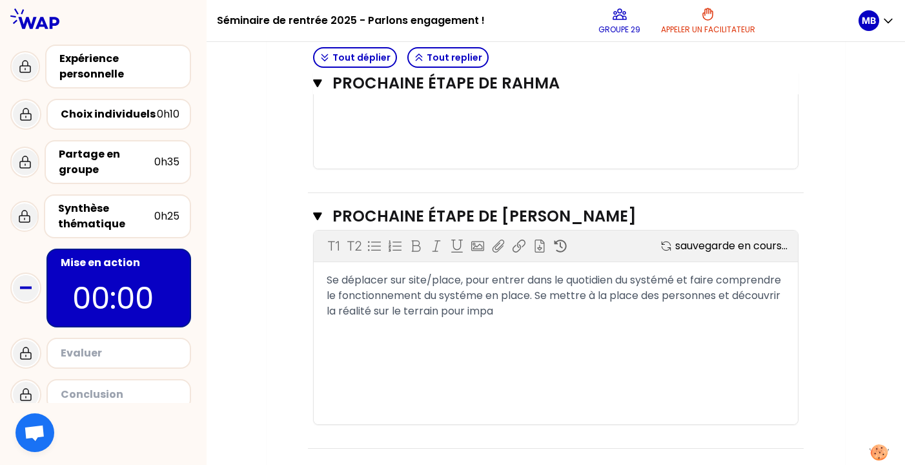
scroll to position [529, 0]
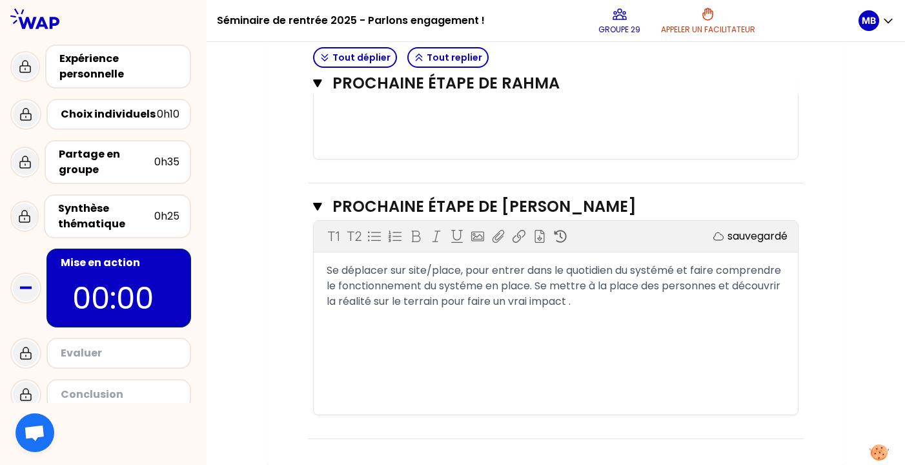
click at [680, 267] on span "Se déplacer sur site/place, pour entrer dans le quotidien du systémé et faire c…" at bounding box center [555, 286] width 457 height 46
click at [534, 288] on span "Se déplacer sur site/place, pour entrer dans le quotidien du systéme et faire c…" at bounding box center [555, 286] width 457 height 46
click at [661, 272] on span "Se déplacer sur site/place, pour entrer dans le quotidien du systéme et faire c…" at bounding box center [555, 286] width 457 height 46
click at [845, 276] on div "Mon numéro de groupe : 29 Objectifs # Vous avez sans doute été inspiré.e par le…" at bounding box center [556, 25] width 698 height 879
click at [603, 301] on span "Se déplacer sur site/place, pour entrer dans le quotidien du système et faire c…" at bounding box center [555, 286] width 457 height 46
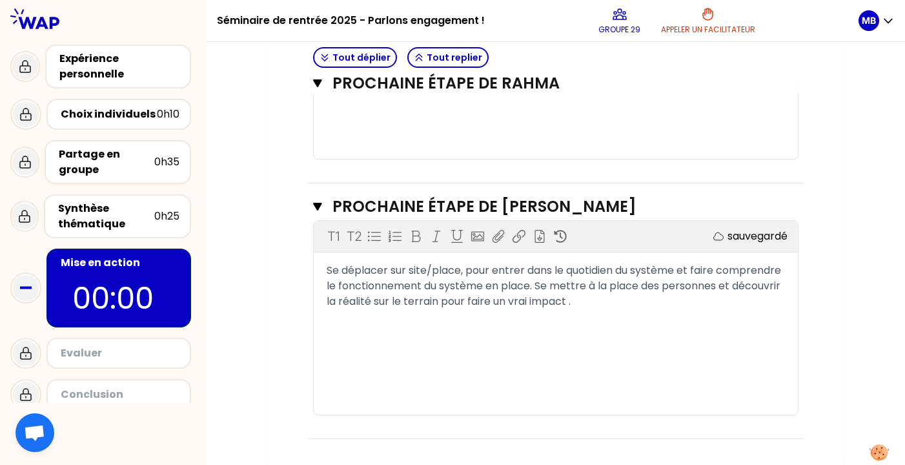
click at [603, 301] on span "Se déplacer sur site/place, pour entrer dans le quotidien du système et faire c…" at bounding box center [555, 286] width 457 height 46
click at [696, 300] on span "Se déplacer sur site/place, pour entrer dans le quotidien du système et faire c…" at bounding box center [555, 286] width 457 height 46
click at [721, 308] on div "Se déplacer sur site/place, pour entrer dans le quotidien du système et faire c…" at bounding box center [556, 286] width 458 height 46
drag, startPoint x: 678, startPoint y: 269, endPoint x: 625, endPoint y: 269, distance: 53.6
click at [625, 269] on span "Se déplacer sur site/place, pour entrer dans le quotidien du système et faire c…" at bounding box center [555, 286] width 457 height 46
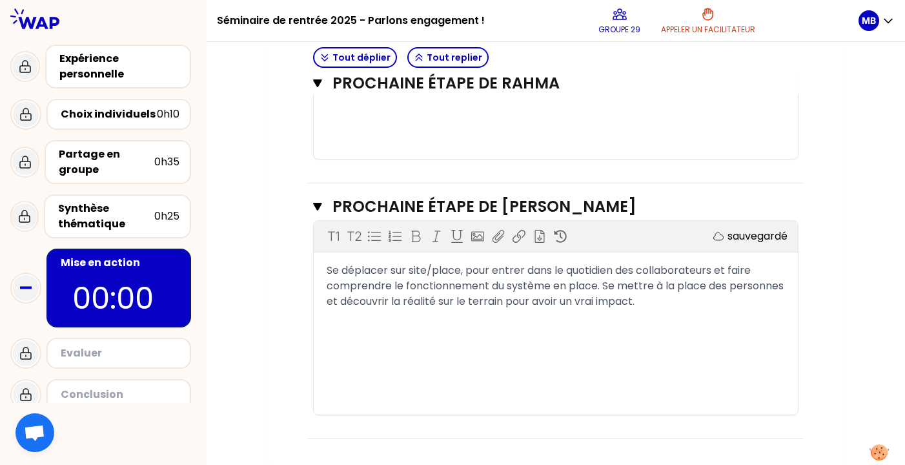
click at [732, 297] on div "Se déplacer sur site/place, pour entrer dans le quotidien des collaborateurs et…" at bounding box center [556, 286] width 458 height 46
click at [867, 198] on div "Mon numéro de groupe : 29 Objectifs # Vous avez sans doute été inspiré.e par le…" at bounding box center [556, 25] width 698 height 879
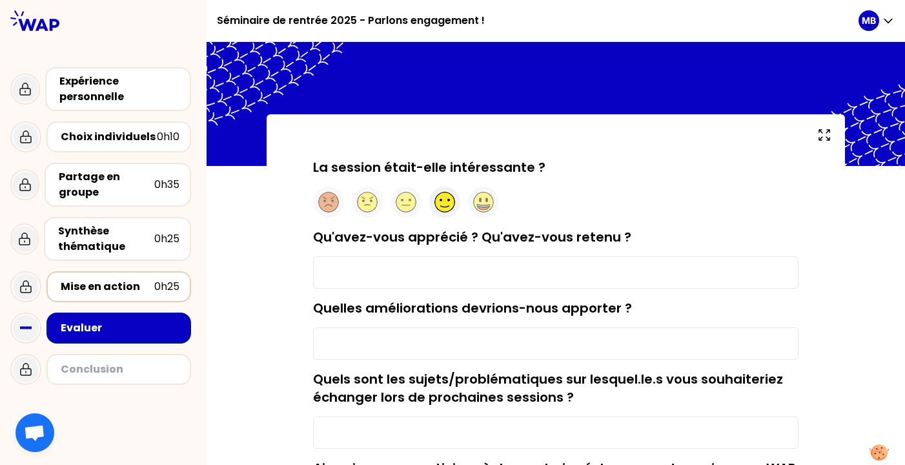
click at [436, 203] on circle at bounding box center [445, 202] width 20 height 20
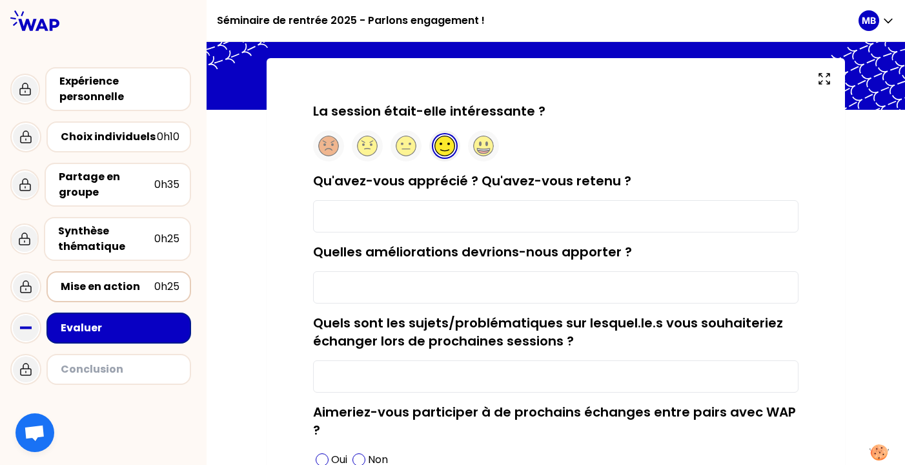
scroll to position [57, 0]
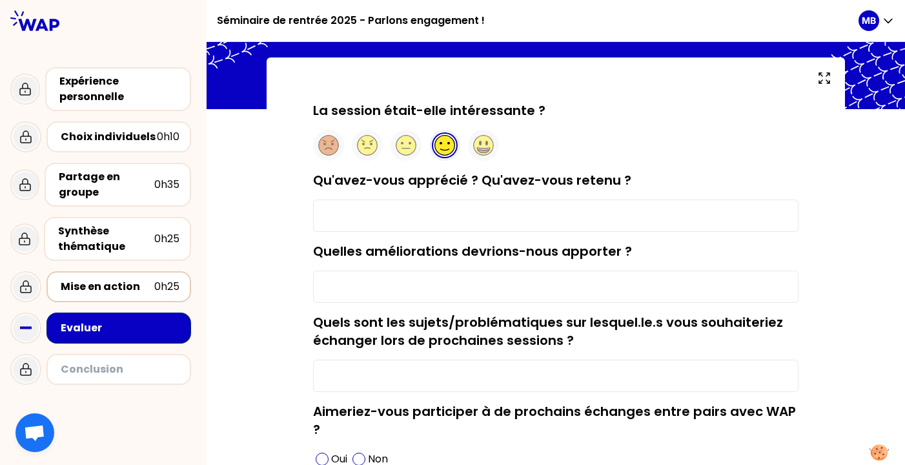
click at [574, 219] on input "Qu'avez-vous apprécié ? Qu'avez-vous retenu ?" at bounding box center [555, 215] width 485 height 32
type input "Rencontrer de nouvelles personnes et revoir les anciens"
click at [496, 282] on input "Quelles améliorations devrions-nous apporter ?" at bounding box center [555, 286] width 485 height 32
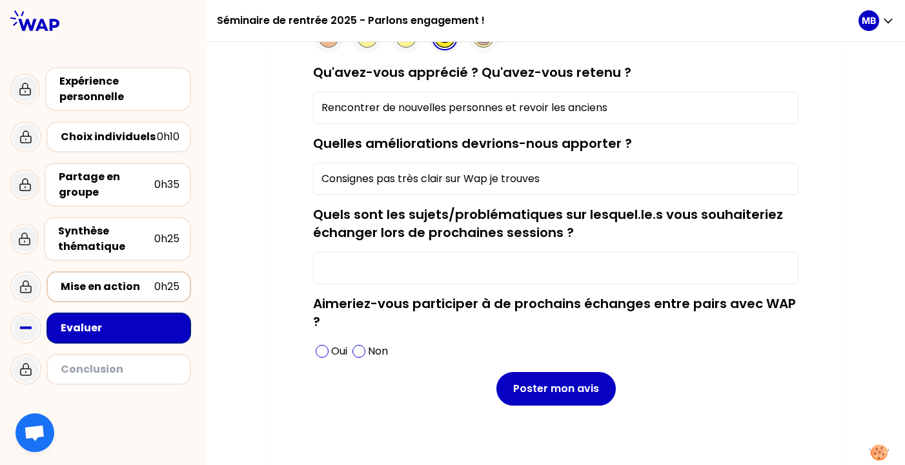
scroll to position [172, 0]
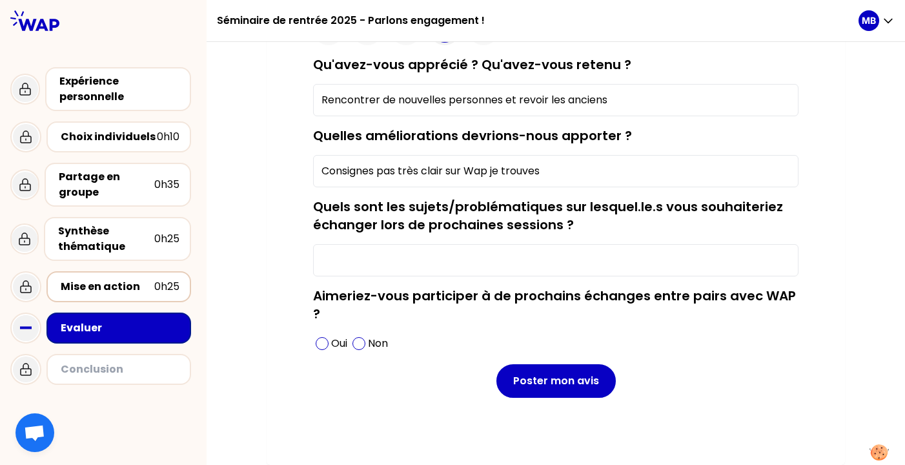
click at [623, 264] on input "Quels sont les sujets/problématiques sur lesquel.le.s vous souhaiteriez échange…" at bounding box center [555, 260] width 485 height 32
click at [620, 176] on input "Consignes pas très clair sur Wap je trouves" at bounding box center [555, 171] width 485 height 32
click at [806, 174] on div "La session était-elle intéressante ? Qu'avez-vous apprécié ? Qu'avez-vous reten…" at bounding box center [555, 212] width 527 height 453
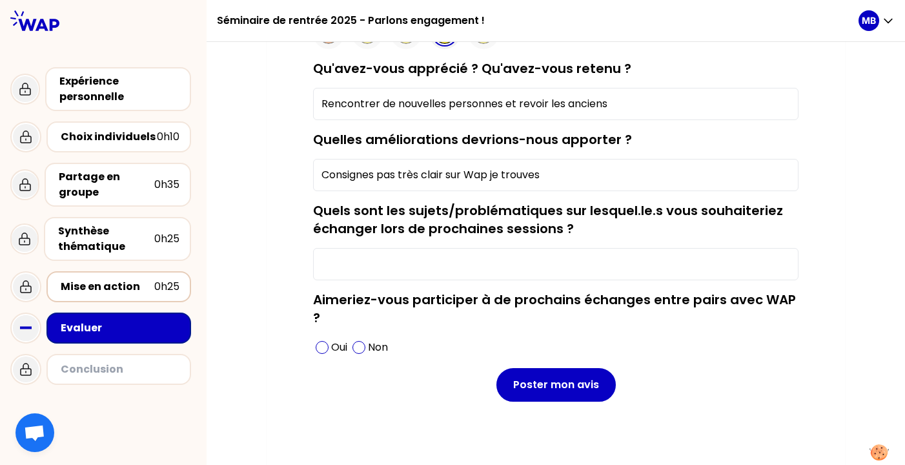
click at [702, 261] on input "Quels sont les sujets/problématiques sur lesquel.le.s vous souhaiteriez échange…" at bounding box center [555, 264] width 485 height 32
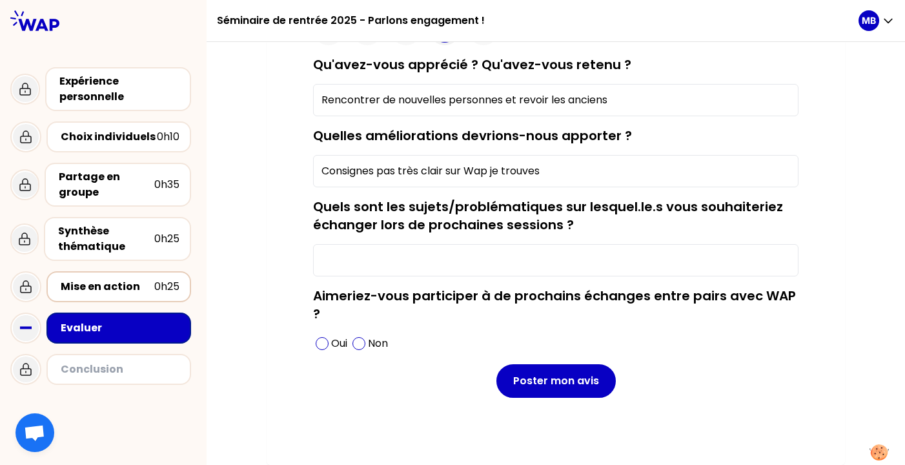
click at [641, 172] on input "Consignes pas très clair sur Wap je trouves" at bounding box center [555, 171] width 485 height 32
click at [684, 265] on input "Quels sont les sujets/problématiques sur lesquel.le.s vous souhaiteriez échange…" at bounding box center [555, 260] width 485 height 32
click at [803, 268] on div "La session était-elle intéressante ? Qu'avez-vous apprécié ? Qu'avez-vous reten…" at bounding box center [555, 212] width 527 height 453
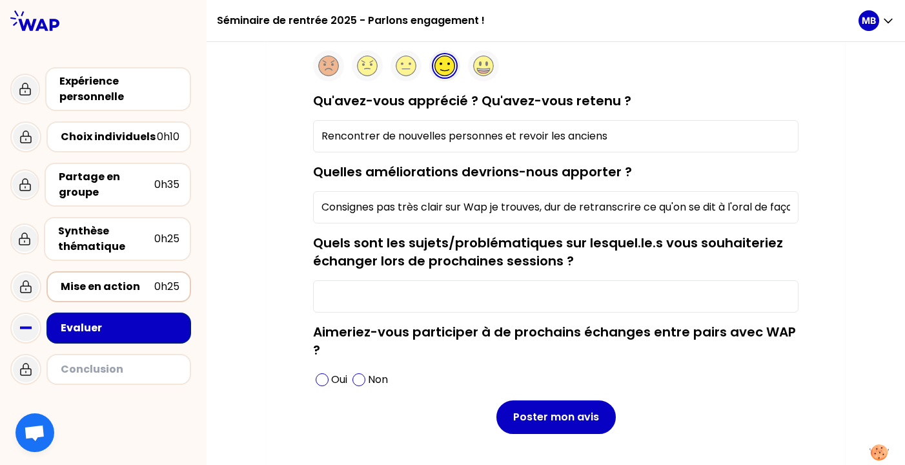
scroll to position [172, 0]
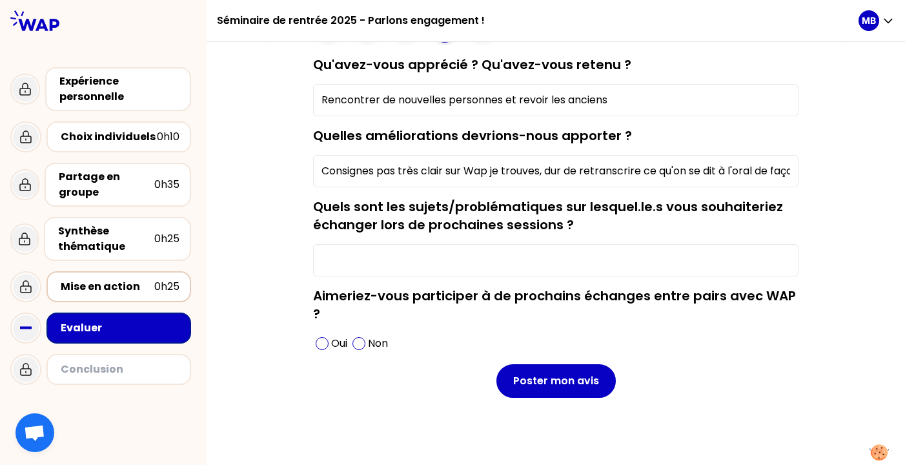
drag, startPoint x: 543, startPoint y: 172, endPoint x: 501, endPoint y: 174, distance: 42.6
click at [492, 175] on input "Consignes pas très clair sur Wap je trouves, dur de retranscrire ce qu'on se di…" at bounding box center [555, 171] width 485 height 32
drag, startPoint x: 697, startPoint y: 166, endPoint x: 822, endPoint y: 164, distance: 124.6
click at [822, 164] on div "La session était-elle intéressante ? Qu'avez-vous apprécié ? Qu'avez-vous reten…" at bounding box center [556, 203] width 578 height 523
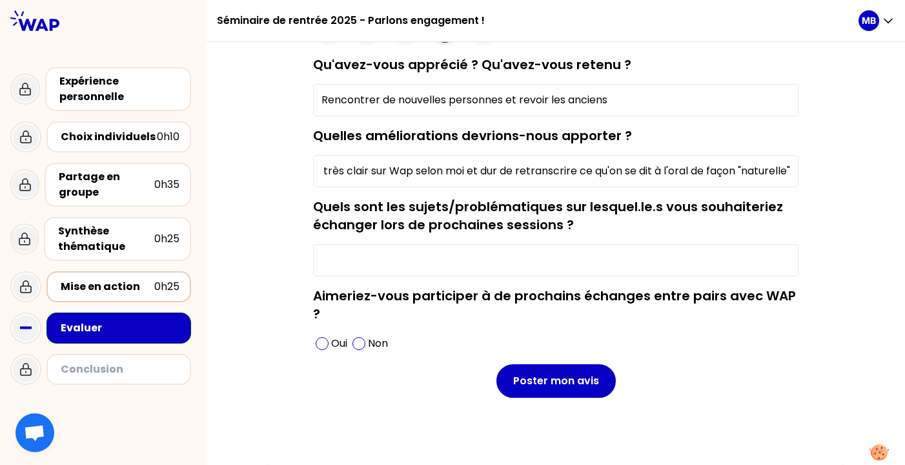
type input "Consignes pas très clair sur Wap selon moi et dur de retranscrire ce qu'on se d…"
click at [821, 168] on div "La session était-elle intéressante ? Qu'avez-vous apprécié ? Qu'avez-vous reten…" at bounding box center [556, 203] width 578 height 523
click at [361, 349] on span at bounding box center [358, 343] width 13 height 13
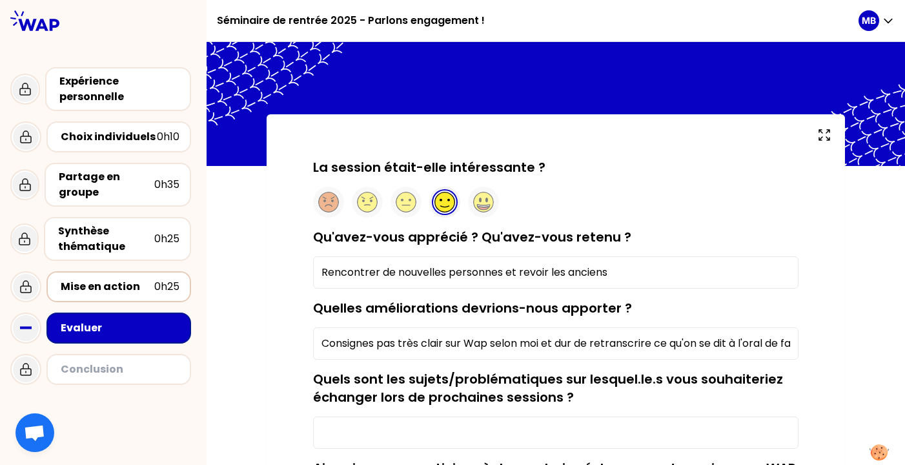
scroll to position [172, 0]
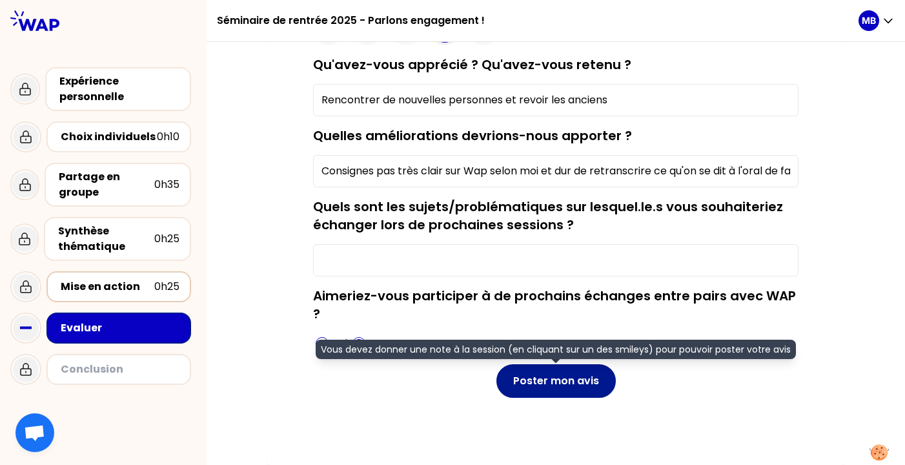
click at [565, 385] on button "Poster mon avis" at bounding box center [555, 381] width 119 height 34
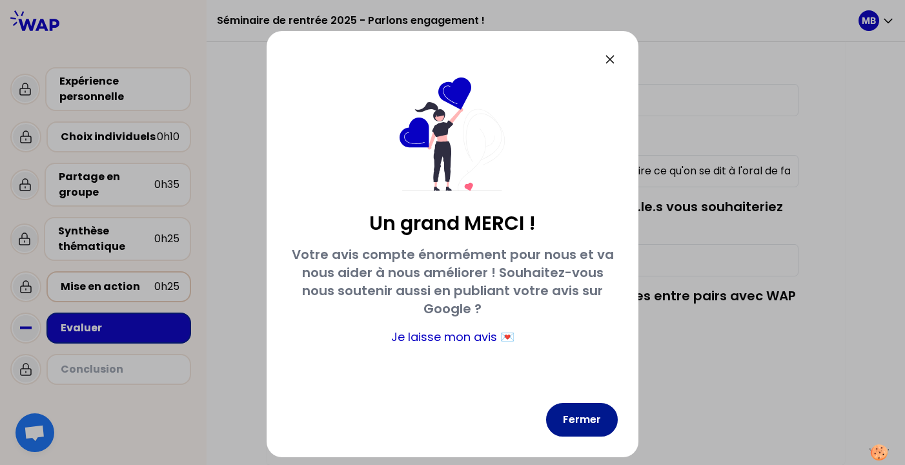
click at [572, 414] on button "Fermer" at bounding box center [582, 420] width 72 height 34
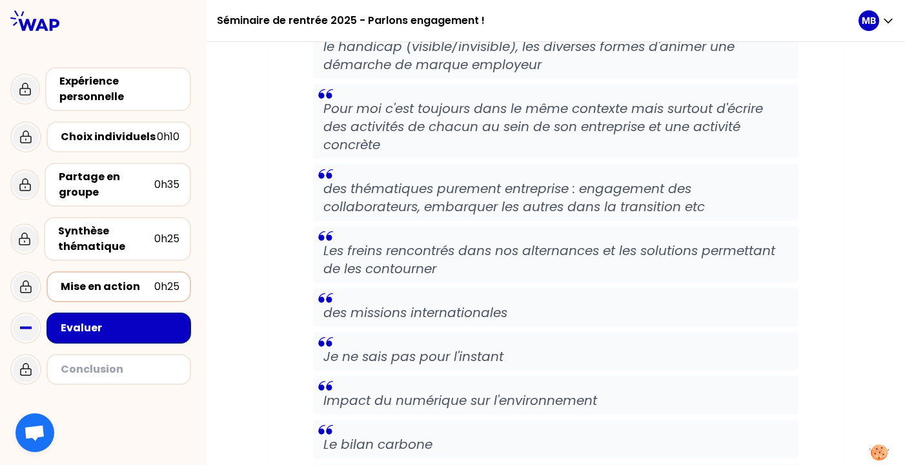
scroll to position [8460, 0]
